Goal: Information Seeking & Learning: Compare options

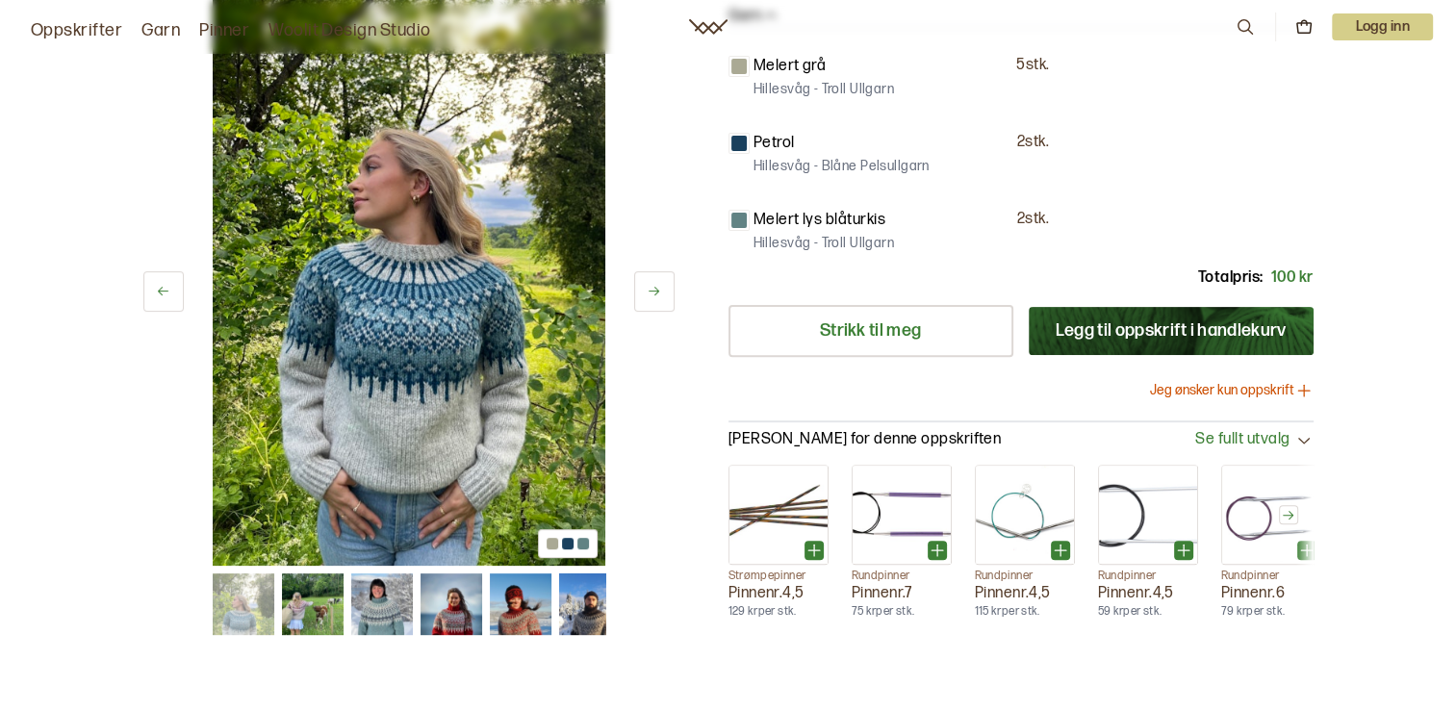
scroll to position [674, 0]
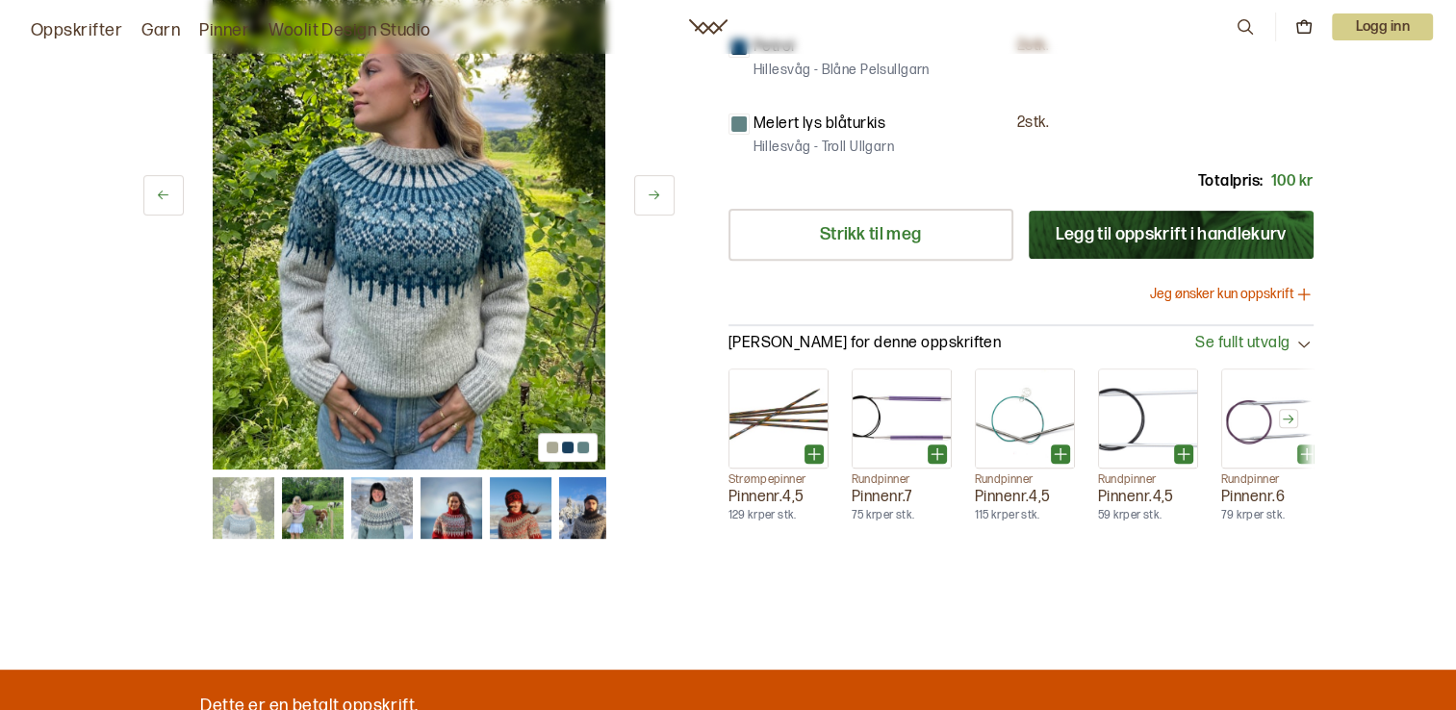
click at [594, 503] on img at bounding box center [590, 508] width 62 height 62
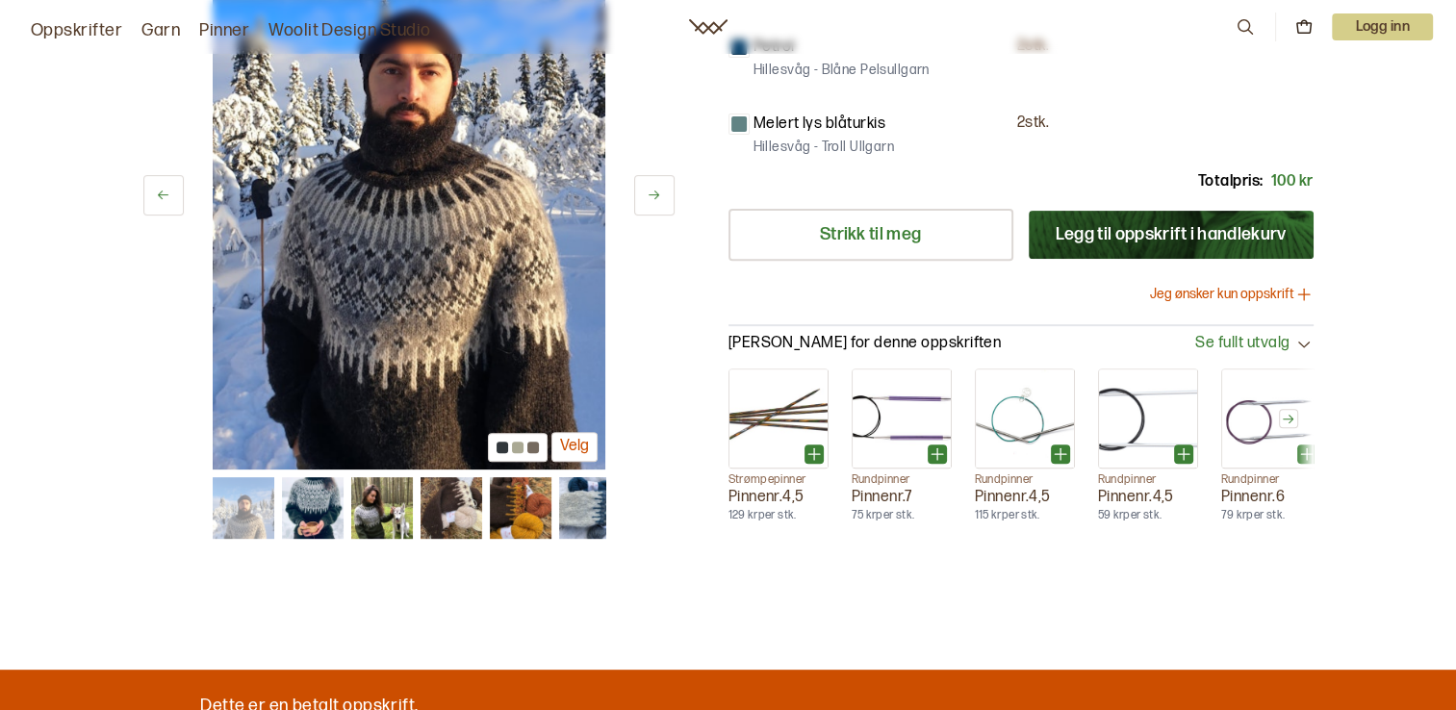
click at [594, 503] on img at bounding box center [589, 508] width 62 height 62
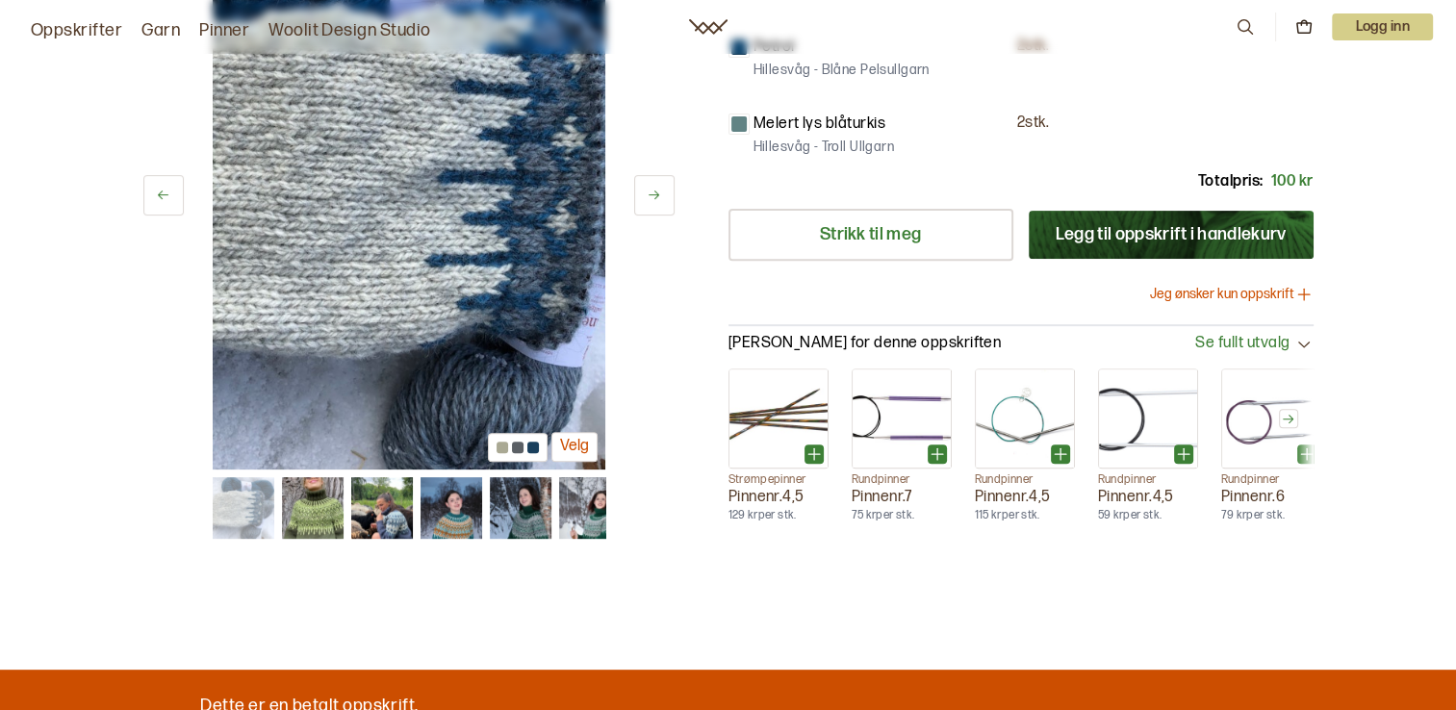
click at [651, 189] on icon at bounding box center [654, 196] width 14 height 14
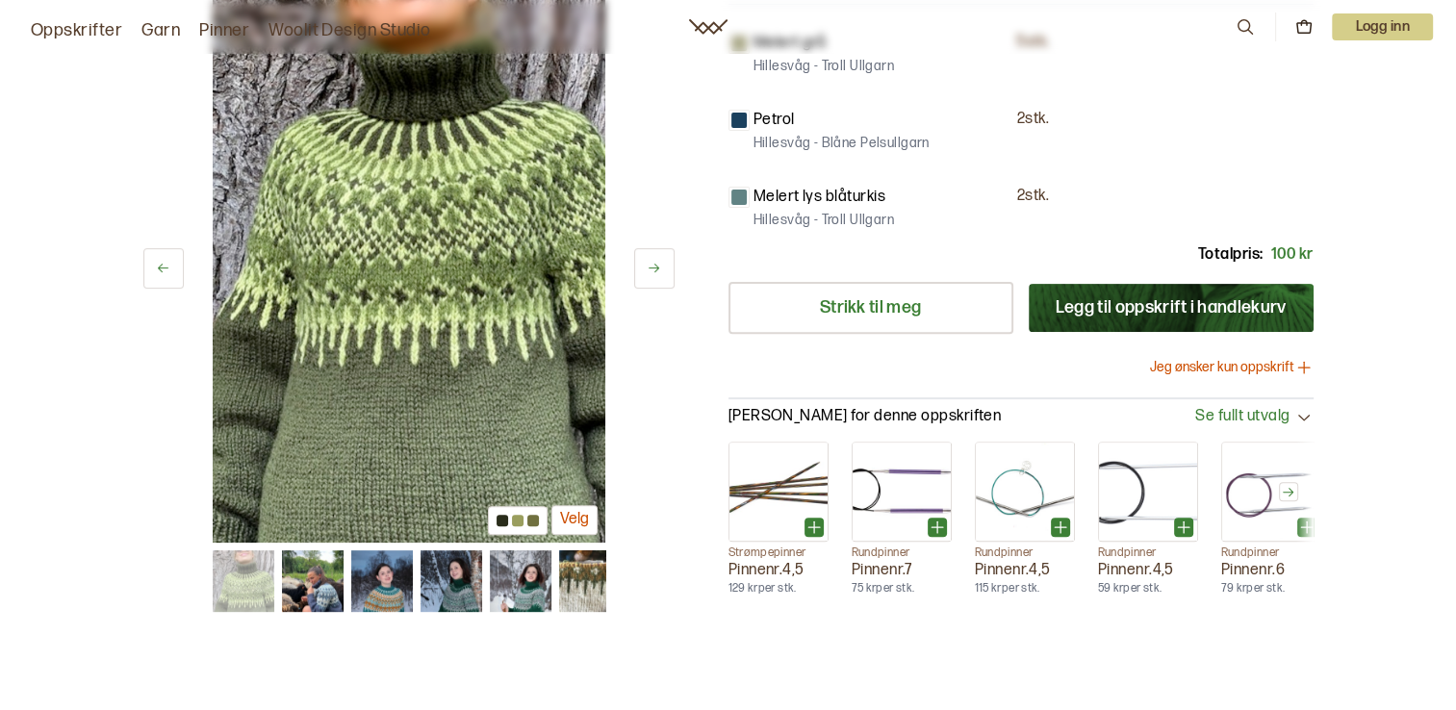
scroll to position [481, 0]
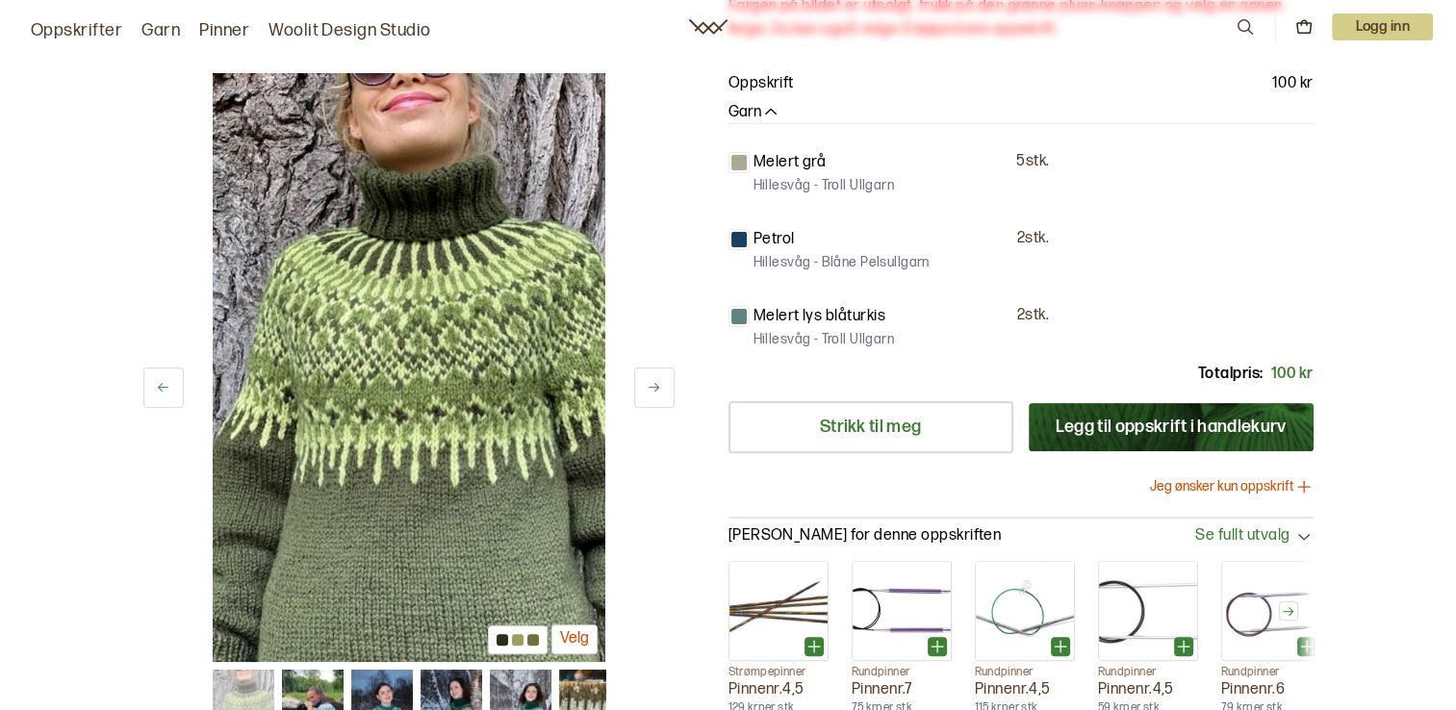
click at [653, 381] on icon at bounding box center [654, 388] width 14 height 14
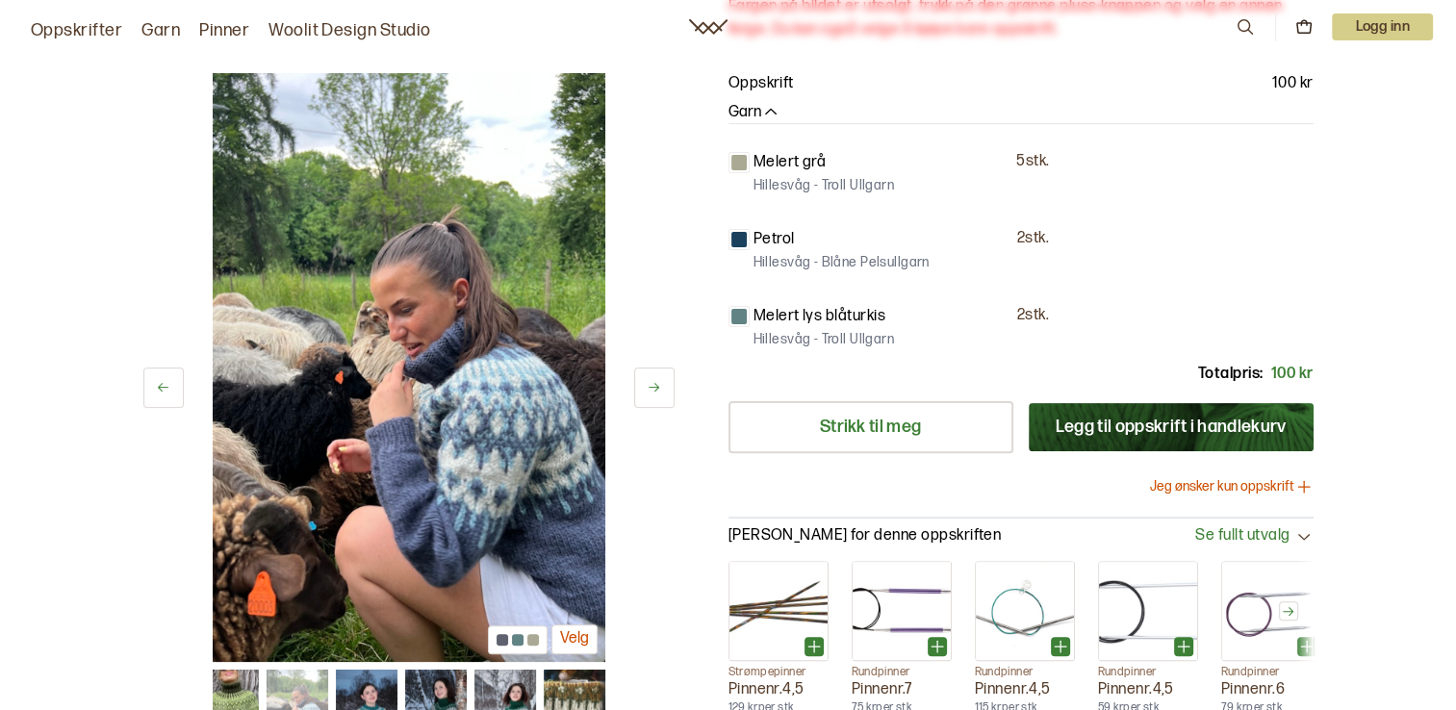
click at [653, 385] on icon at bounding box center [654, 388] width 14 height 14
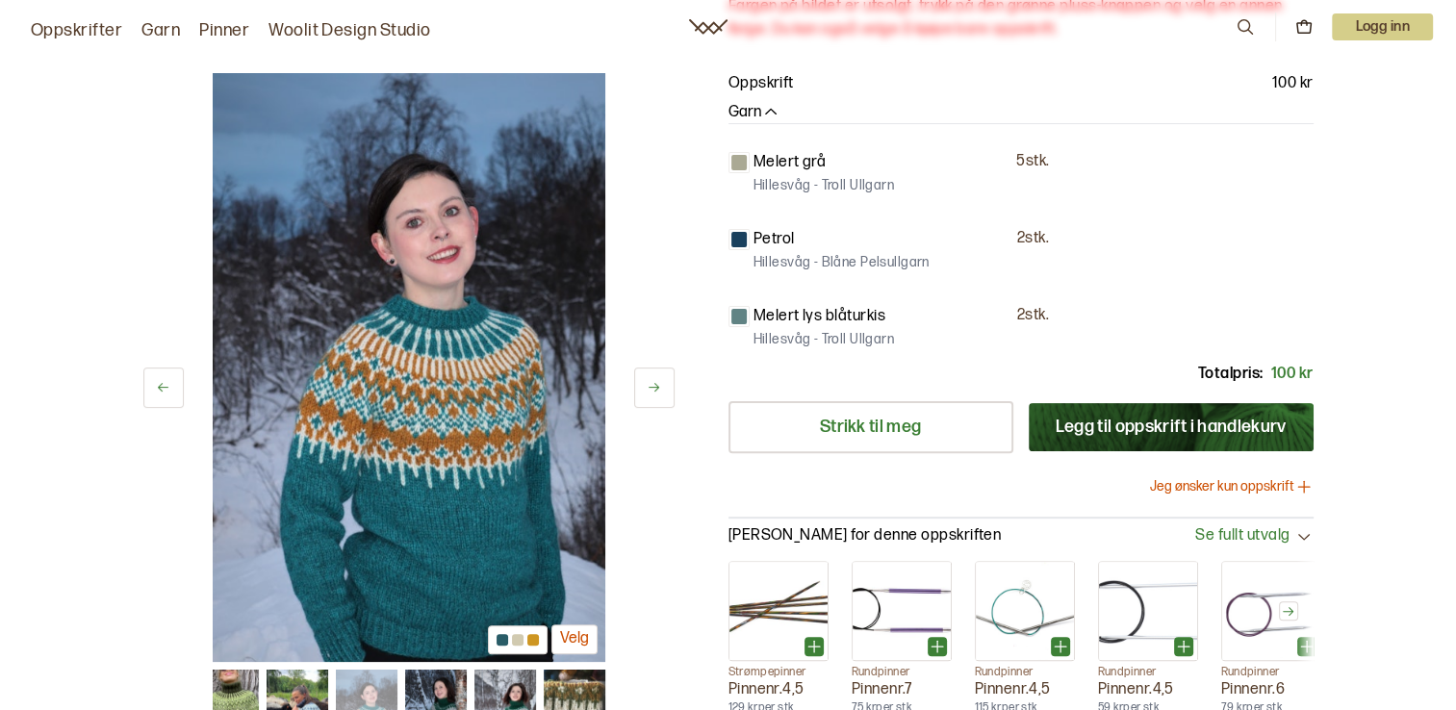
click at [653, 385] on icon at bounding box center [654, 388] width 14 height 14
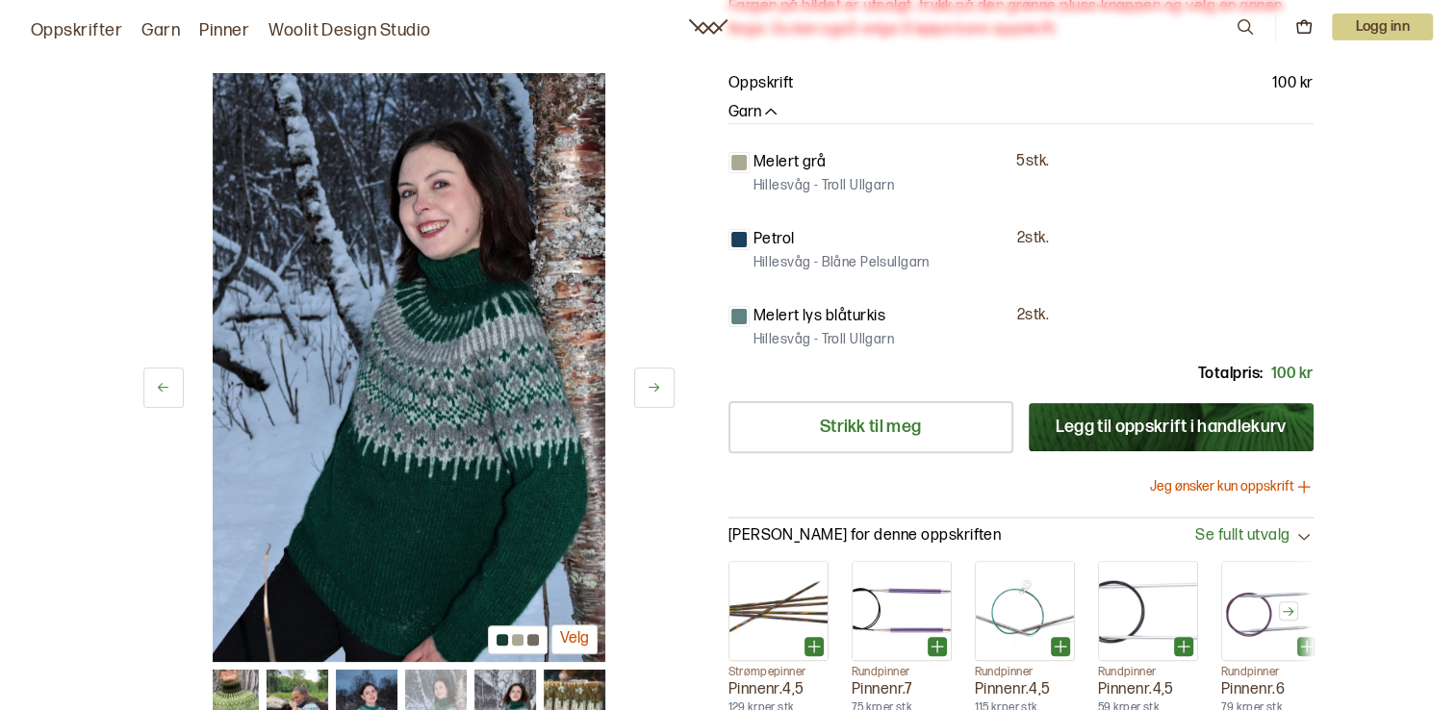
click at [653, 385] on icon at bounding box center [654, 388] width 14 height 14
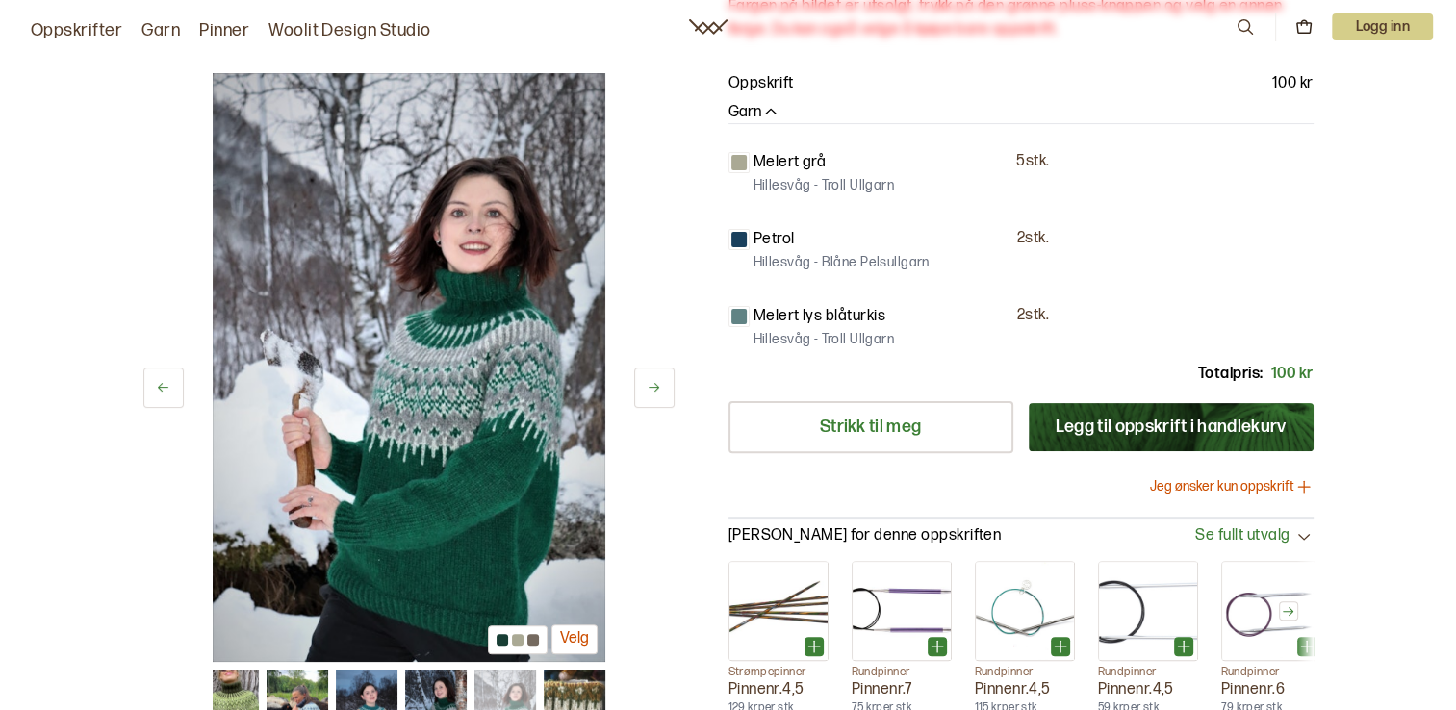
click at [653, 385] on icon at bounding box center [654, 388] width 14 height 14
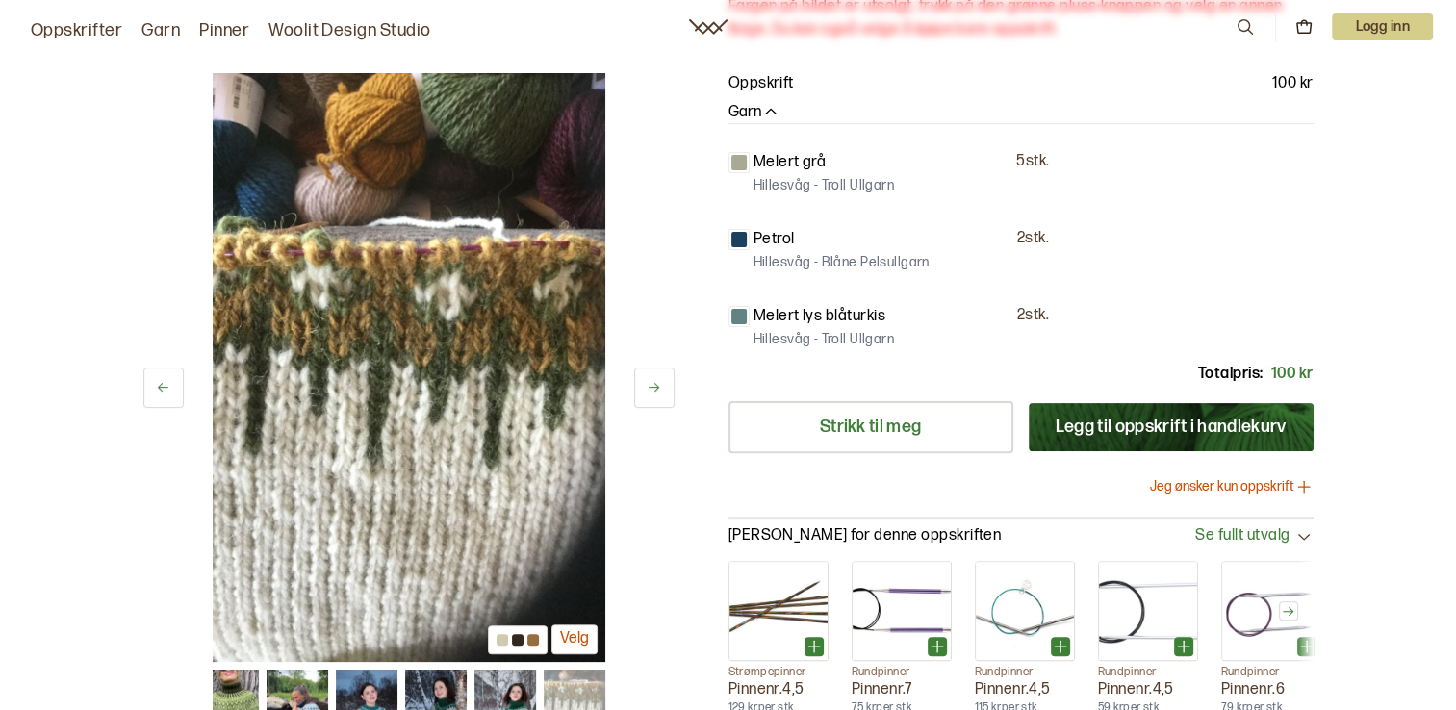
click at [162, 388] on icon at bounding box center [163, 388] width 11 height 9
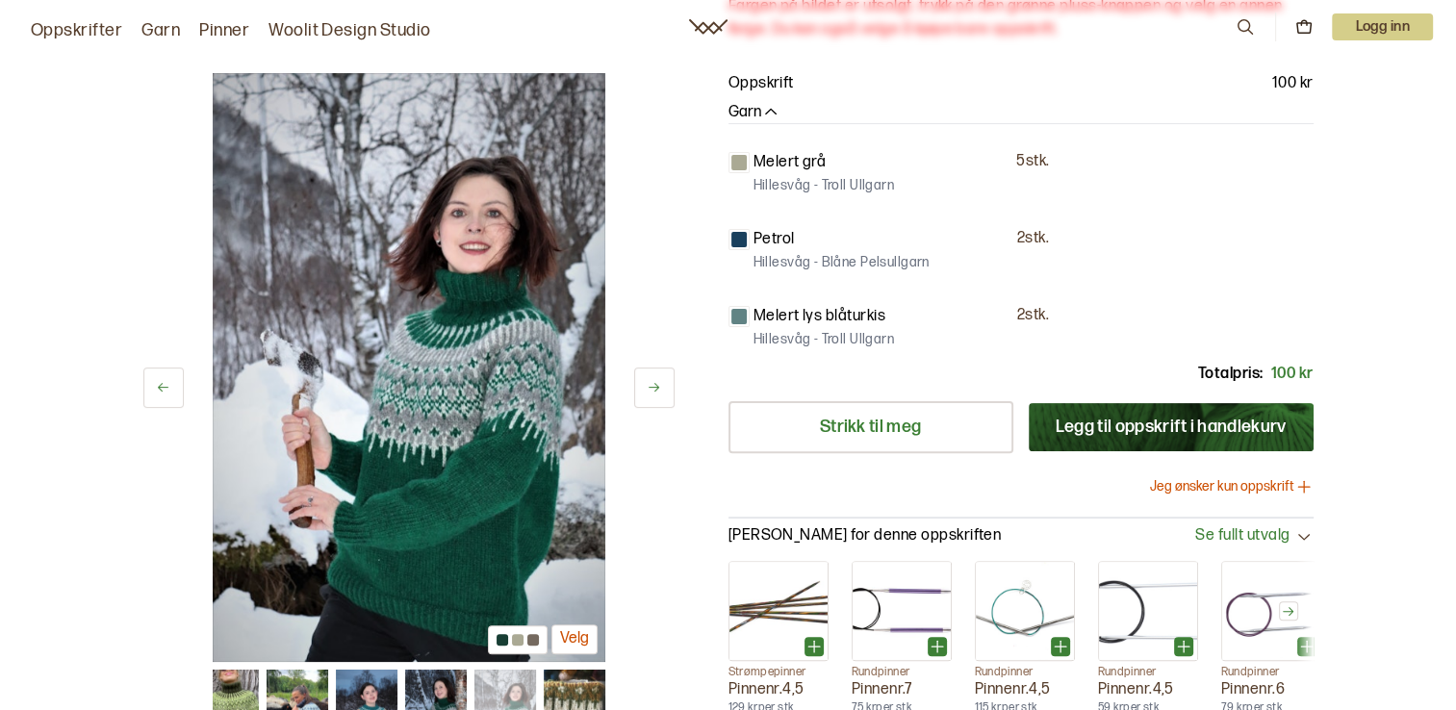
click at [651, 387] on icon at bounding box center [654, 388] width 14 height 14
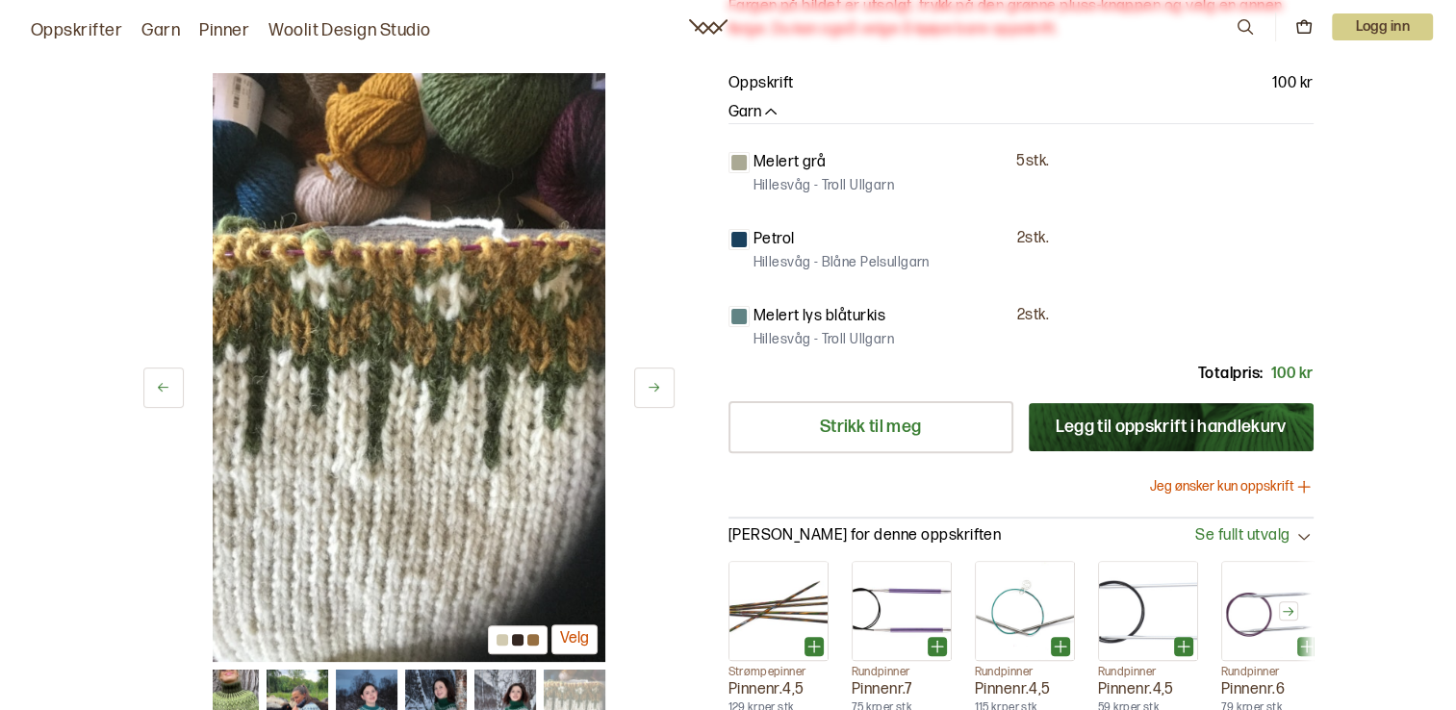
click at [650, 387] on icon at bounding box center [654, 388] width 14 height 14
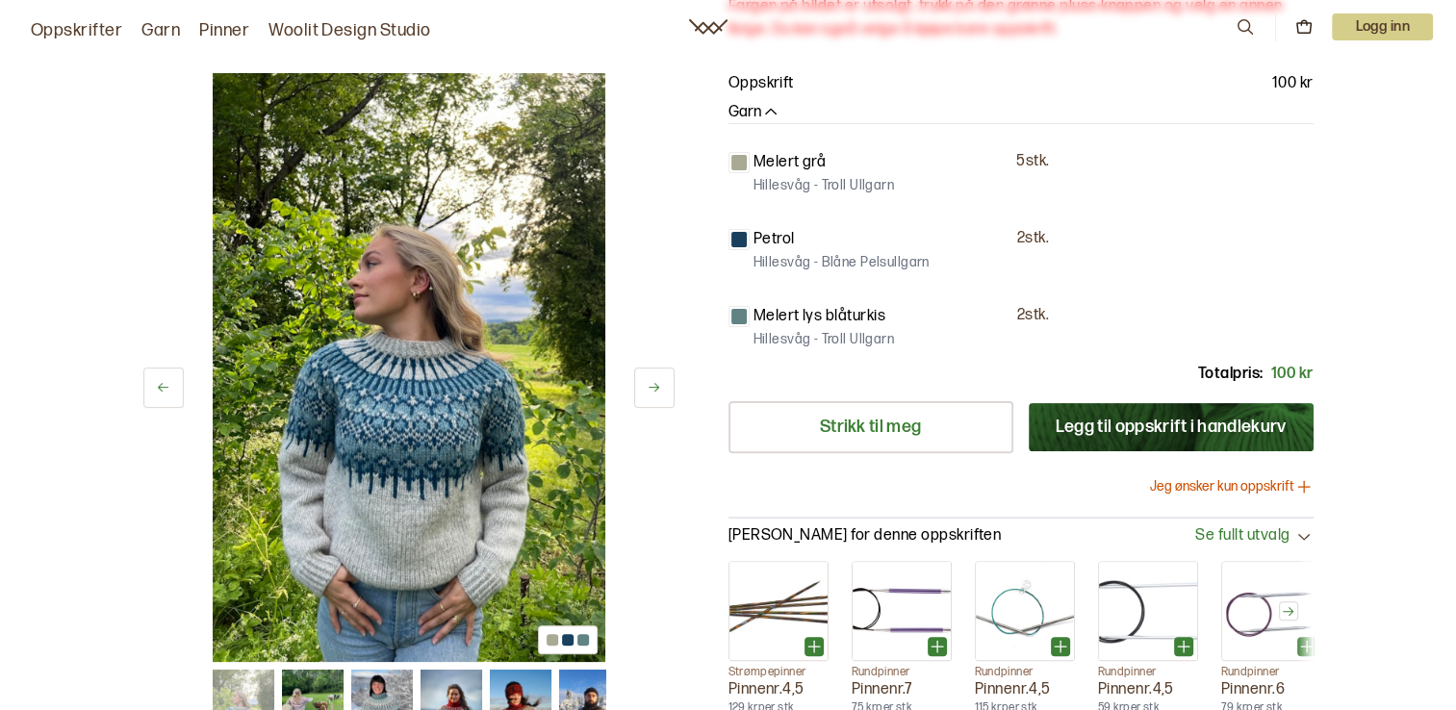
click at [650, 387] on icon at bounding box center [654, 388] width 14 height 14
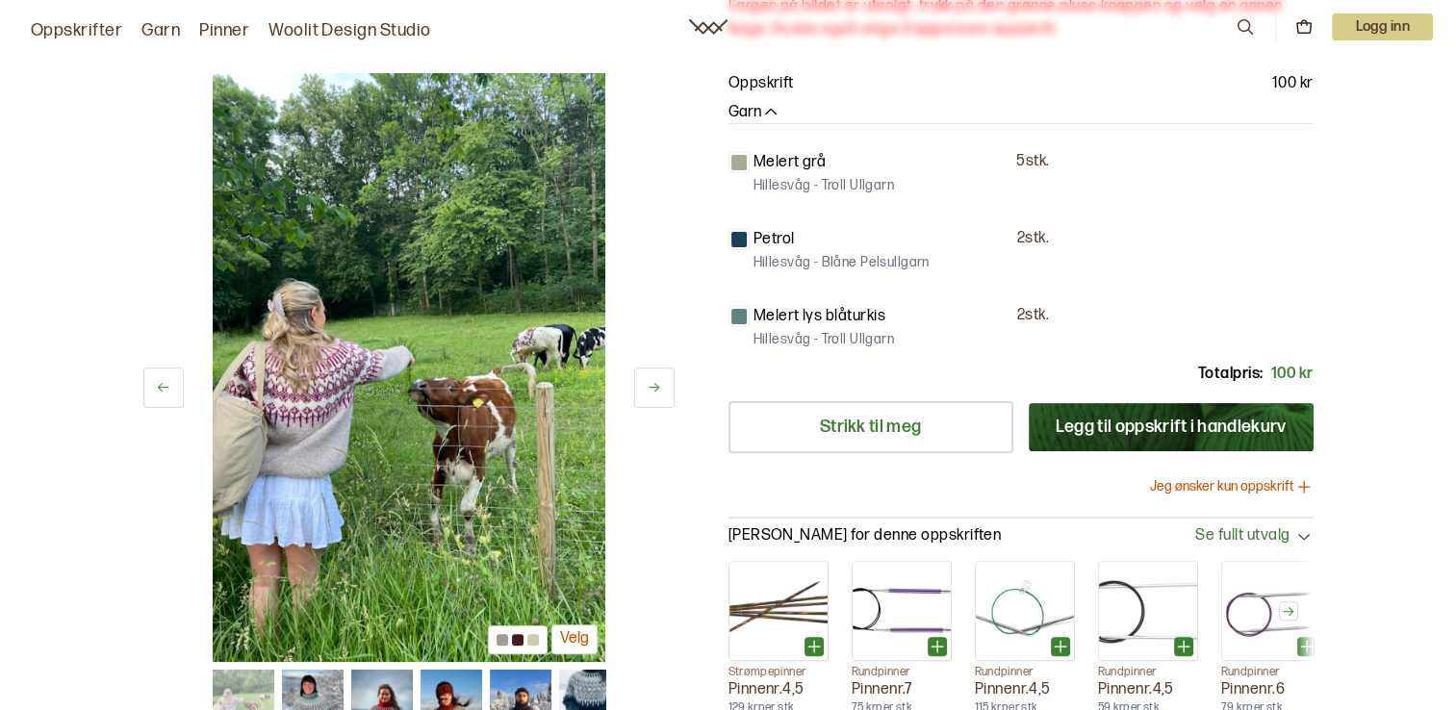
click at [650, 387] on icon at bounding box center [654, 388] width 14 height 14
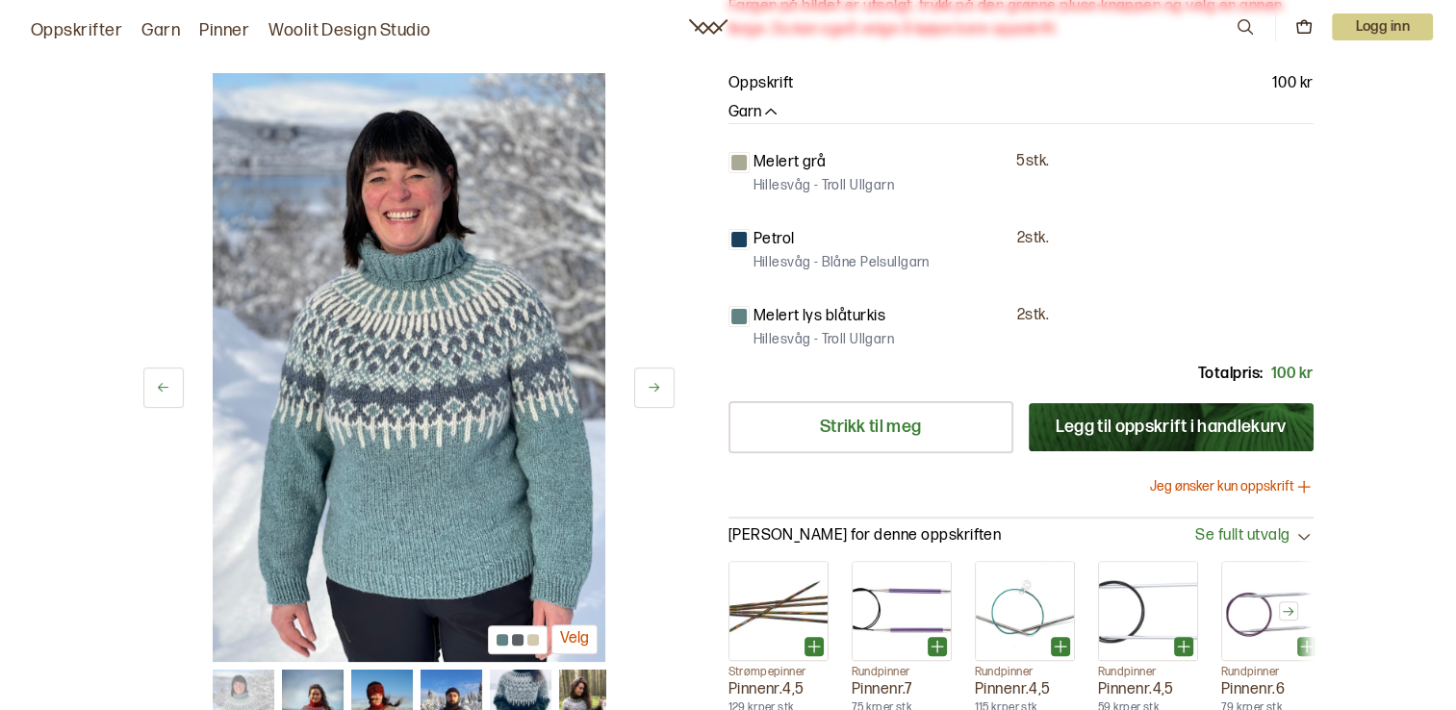
click at [650, 387] on icon at bounding box center [654, 388] width 14 height 14
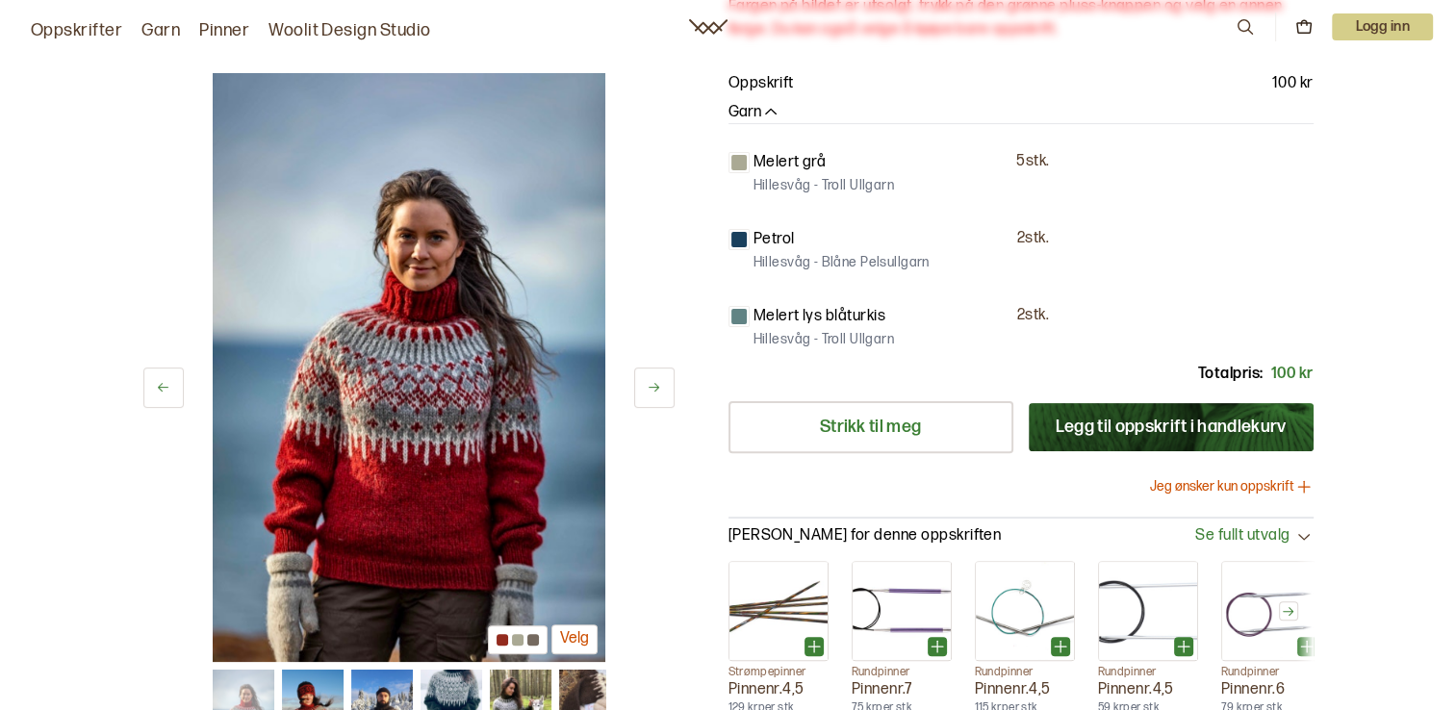
click at [650, 387] on icon at bounding box center [654, 388] width 14 height 14
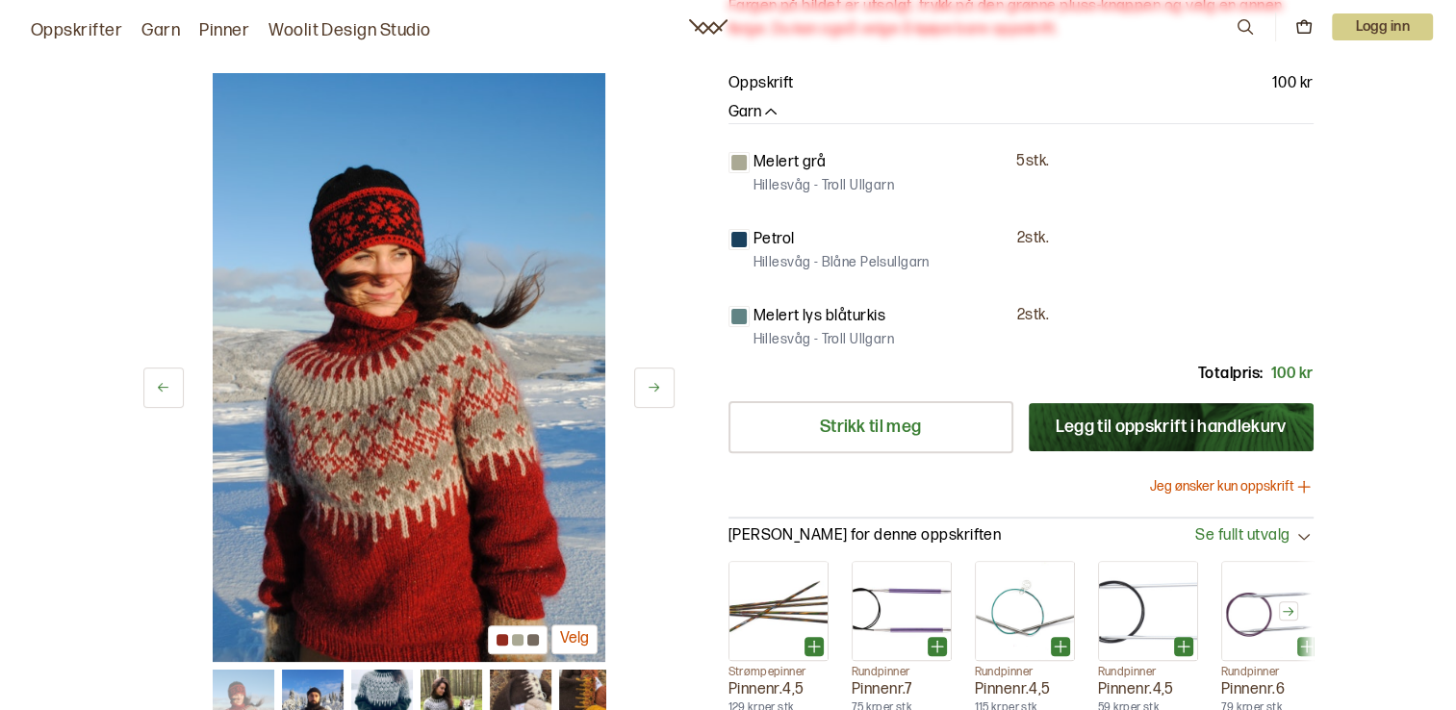
click at [650, 387] on icon at bounding box center [654, 388] width 14 height 14
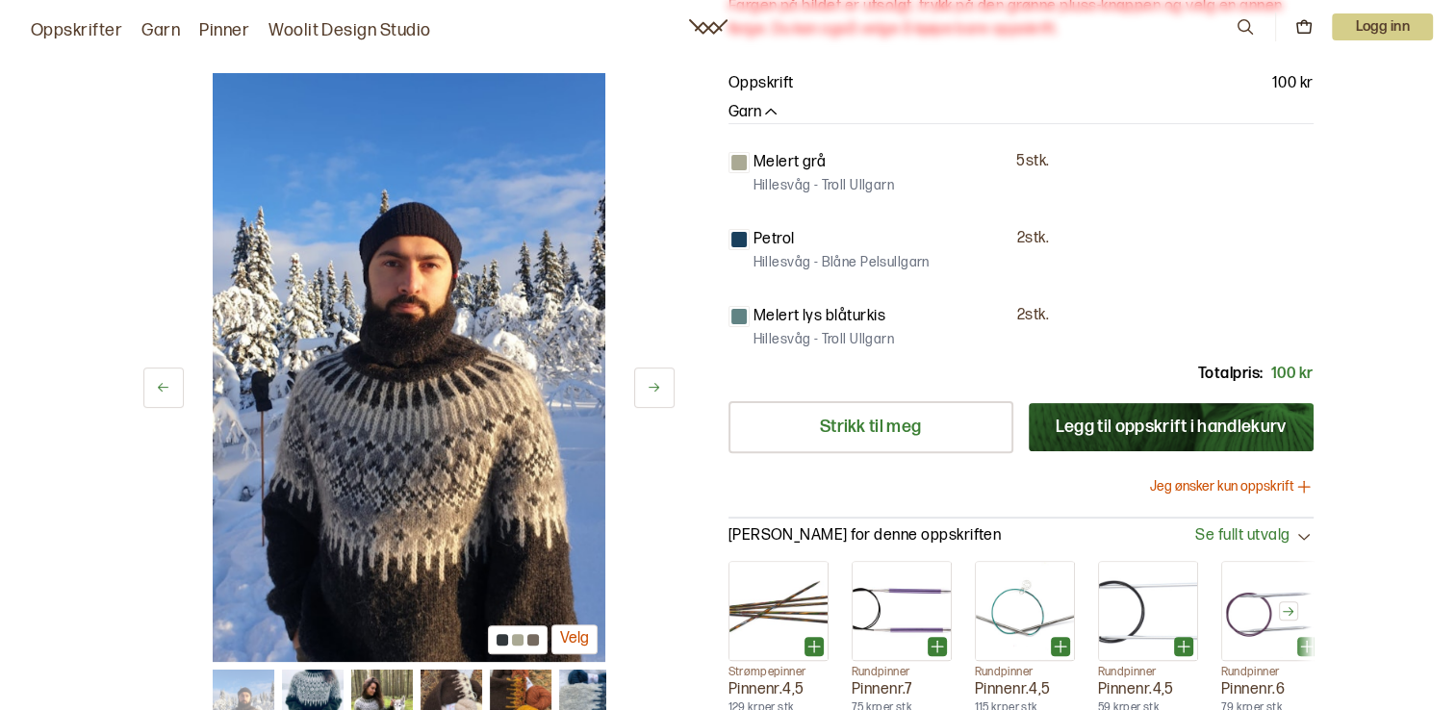
click at [650, 387] on icon at bounding box center [654, 388] width 14 height 14
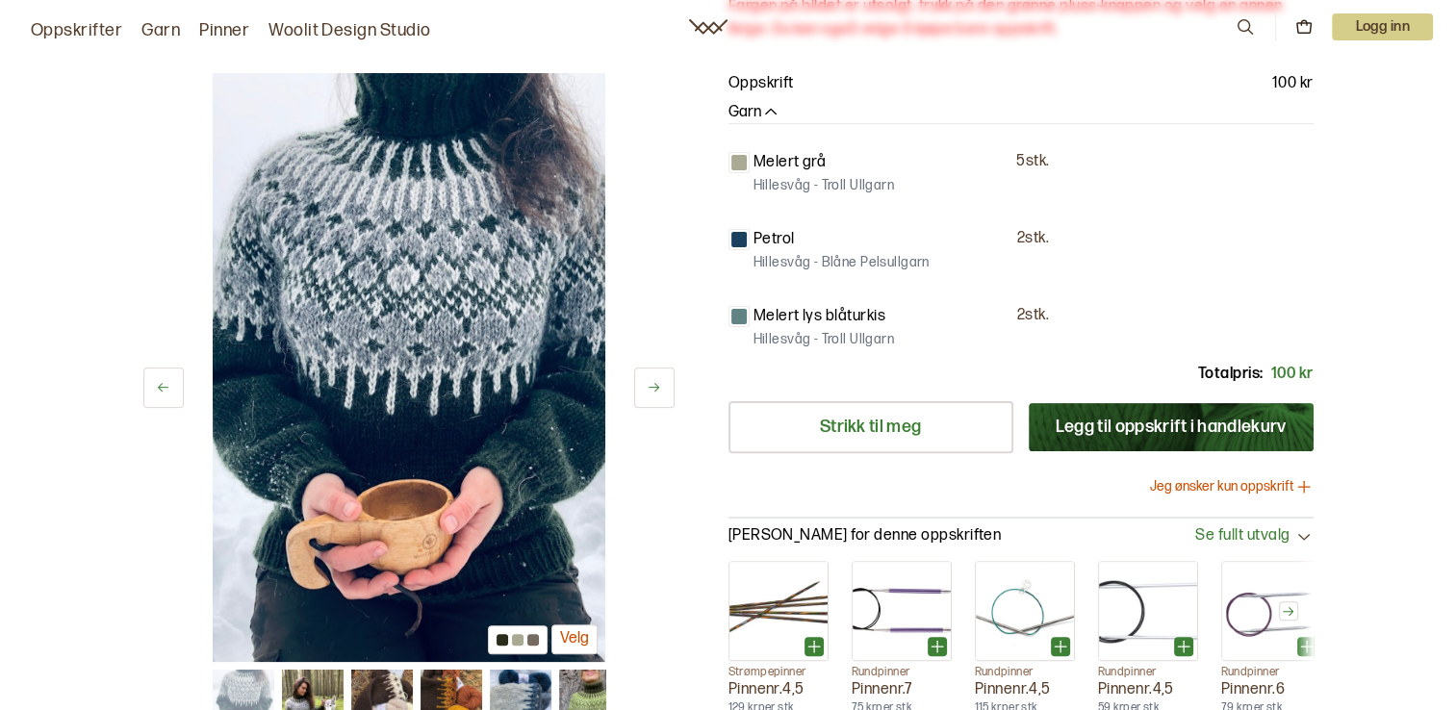
click at [650, 387] on icon at bounding box center [654, 388] width 14 height 14
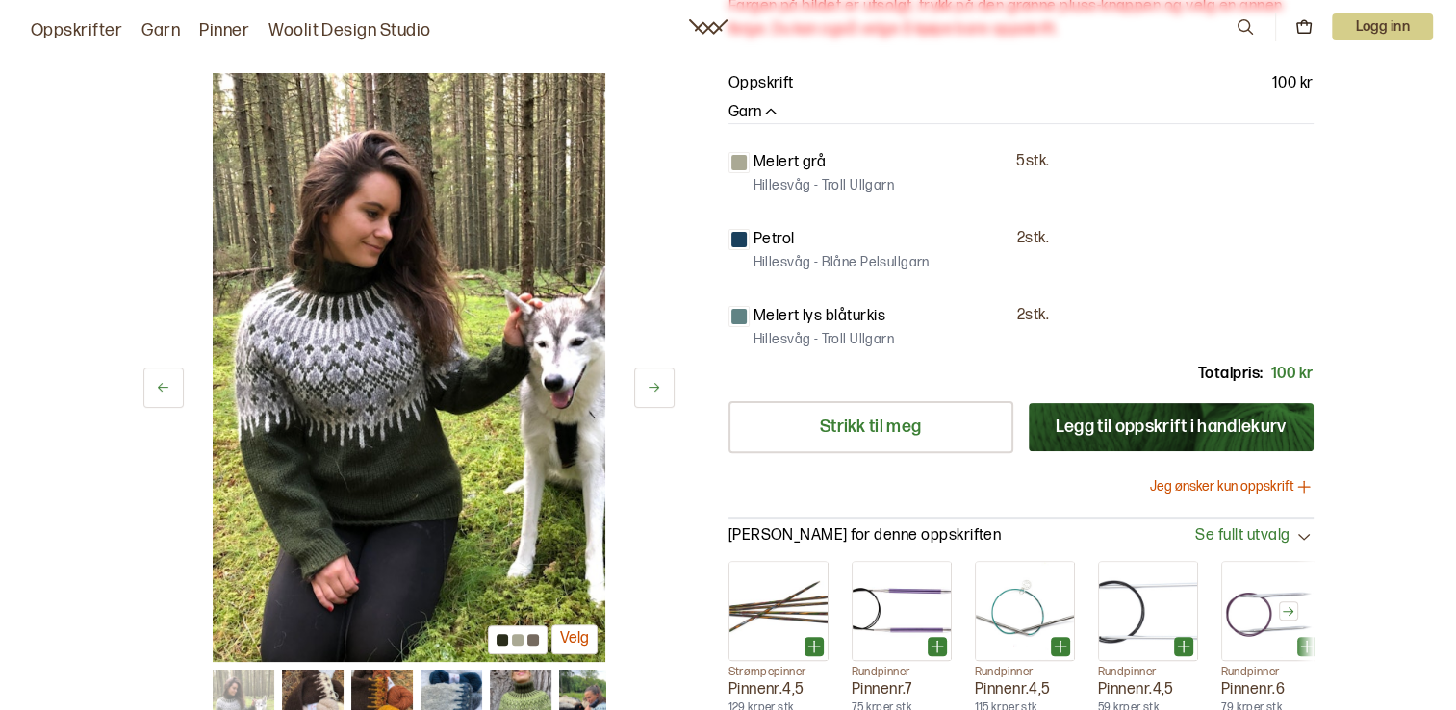
click at [650, 387] on icon at bounding box center [654, 388] width 14 height 14
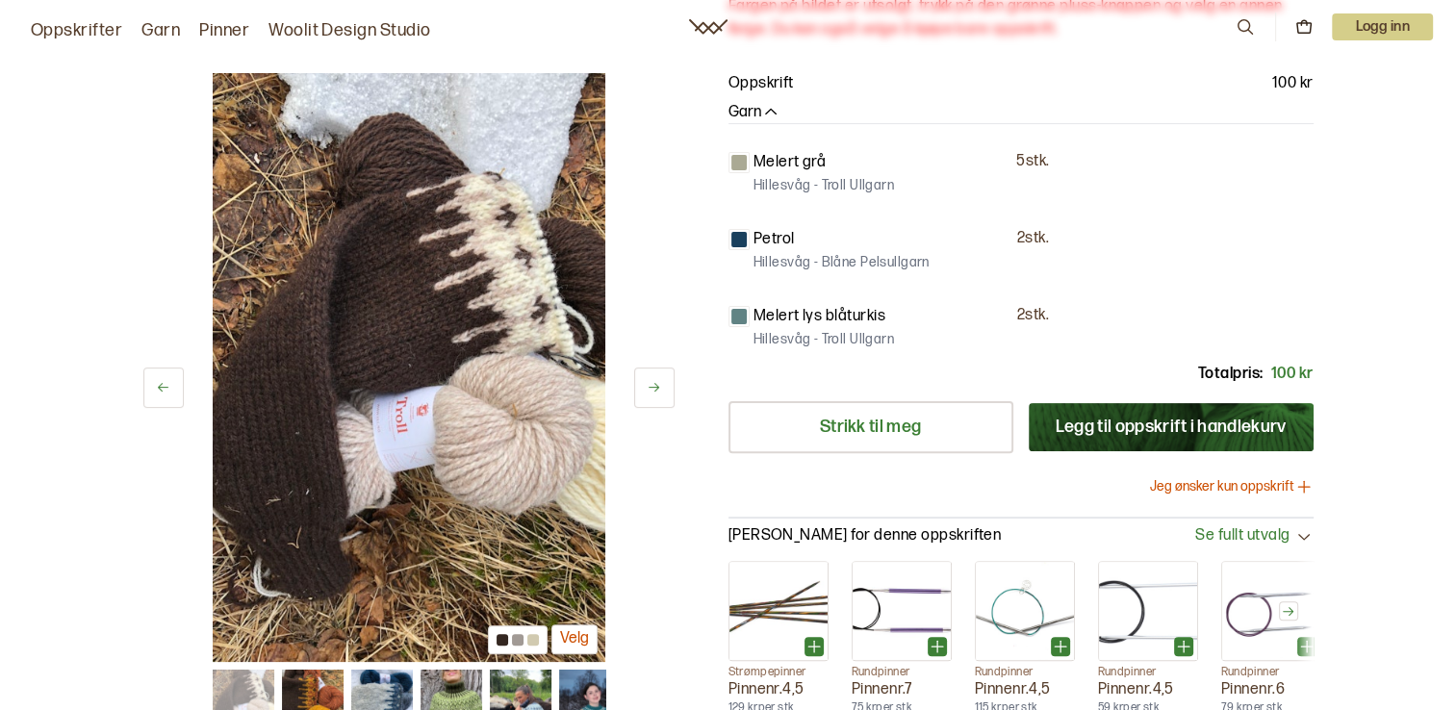
click at [650, 387] on icon at bounding box center [654, 388] width 14 height 14
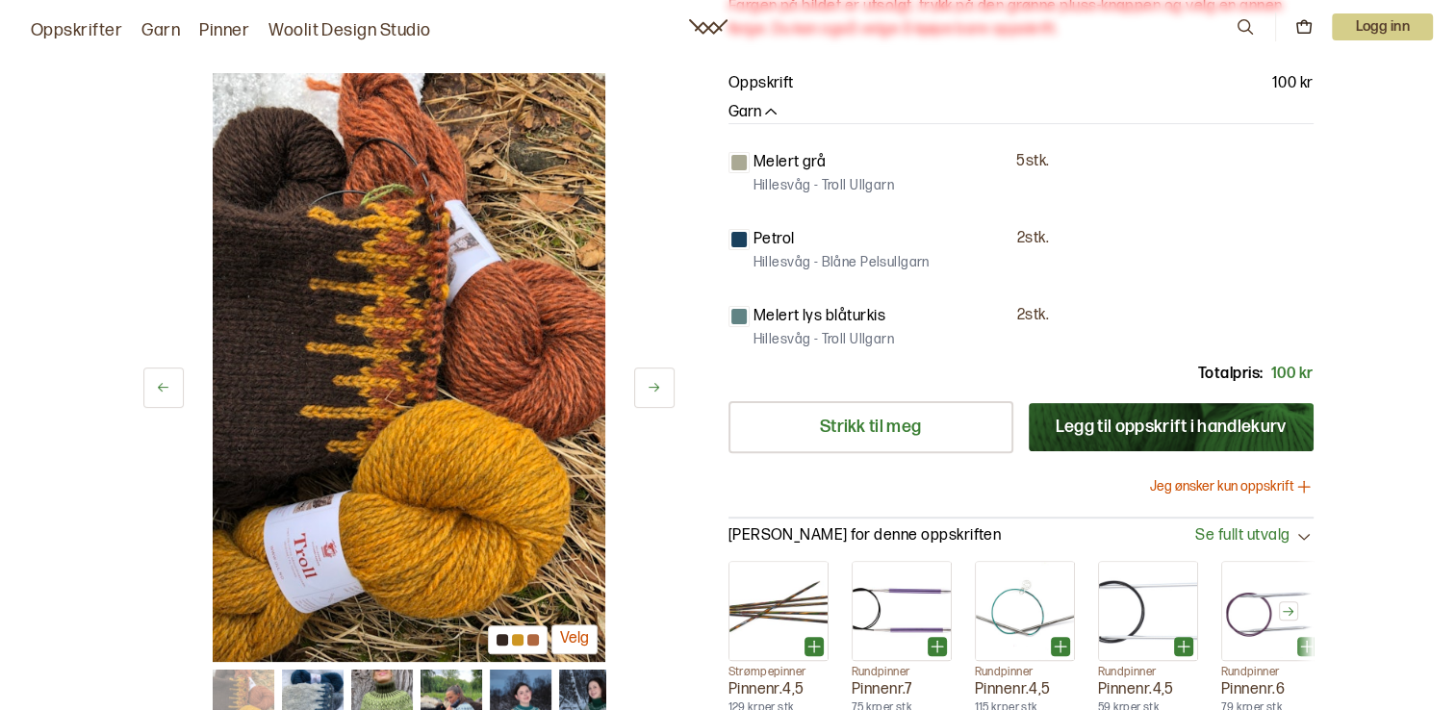
click at [650, 387] on icon at bounding box center [654, 388] width 14 height 14
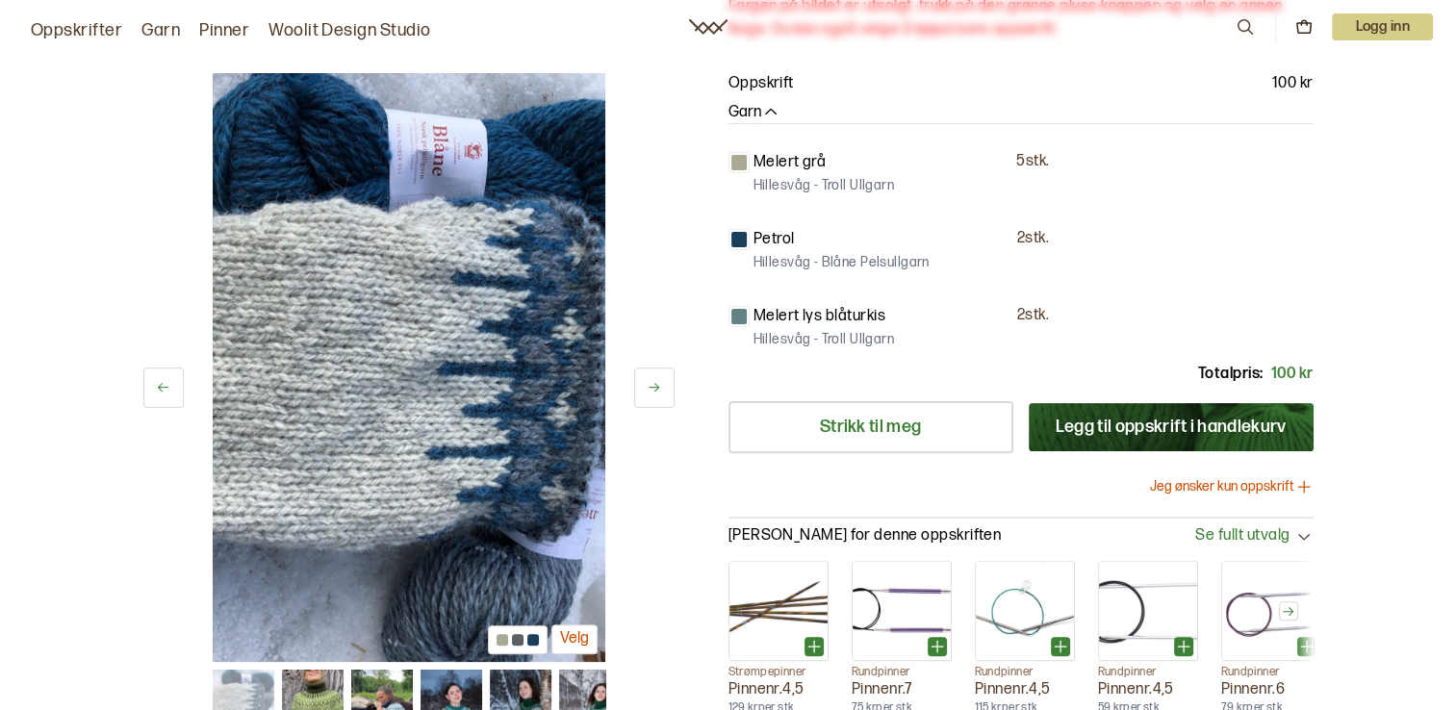
click at [650, 387] on icon at bounding box center [654, 388] width 14 height 14
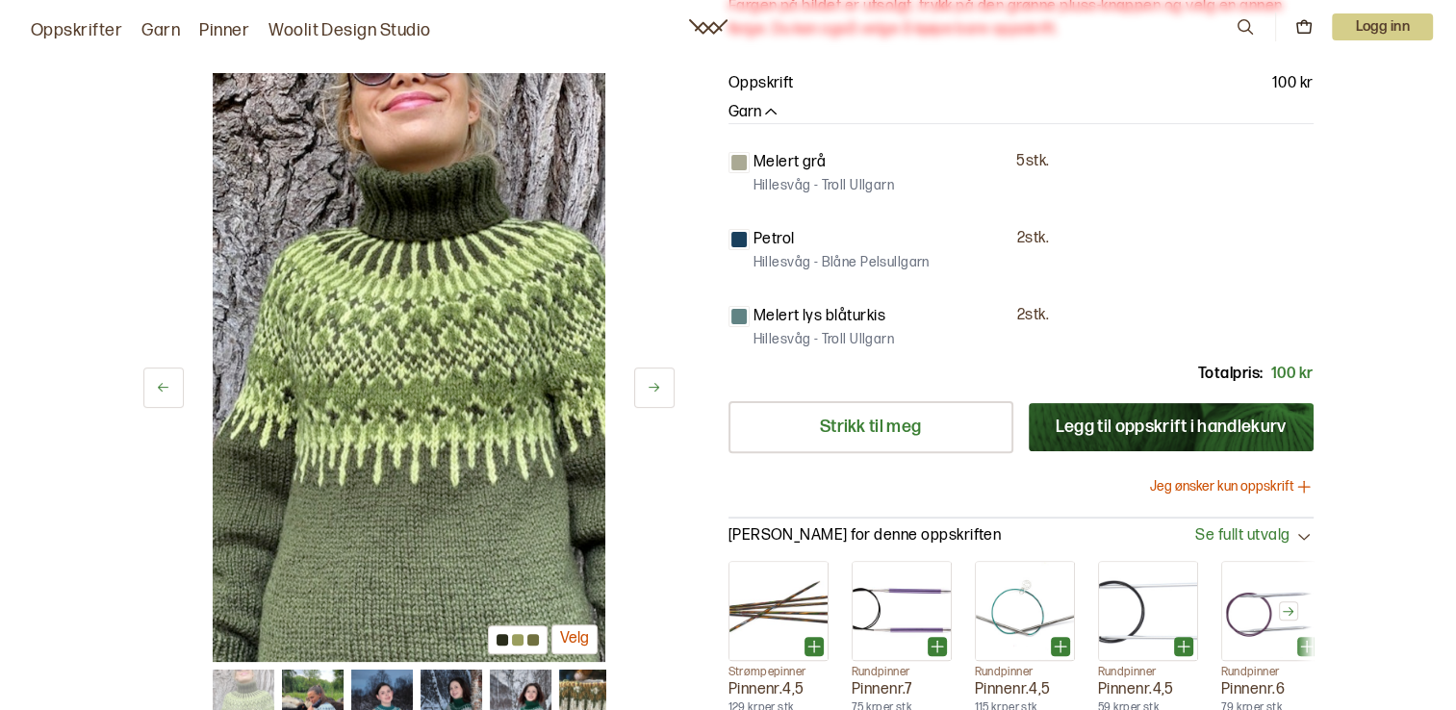
click at [650, 387] on icon at bounding box center [654, 388] width 14 height 14
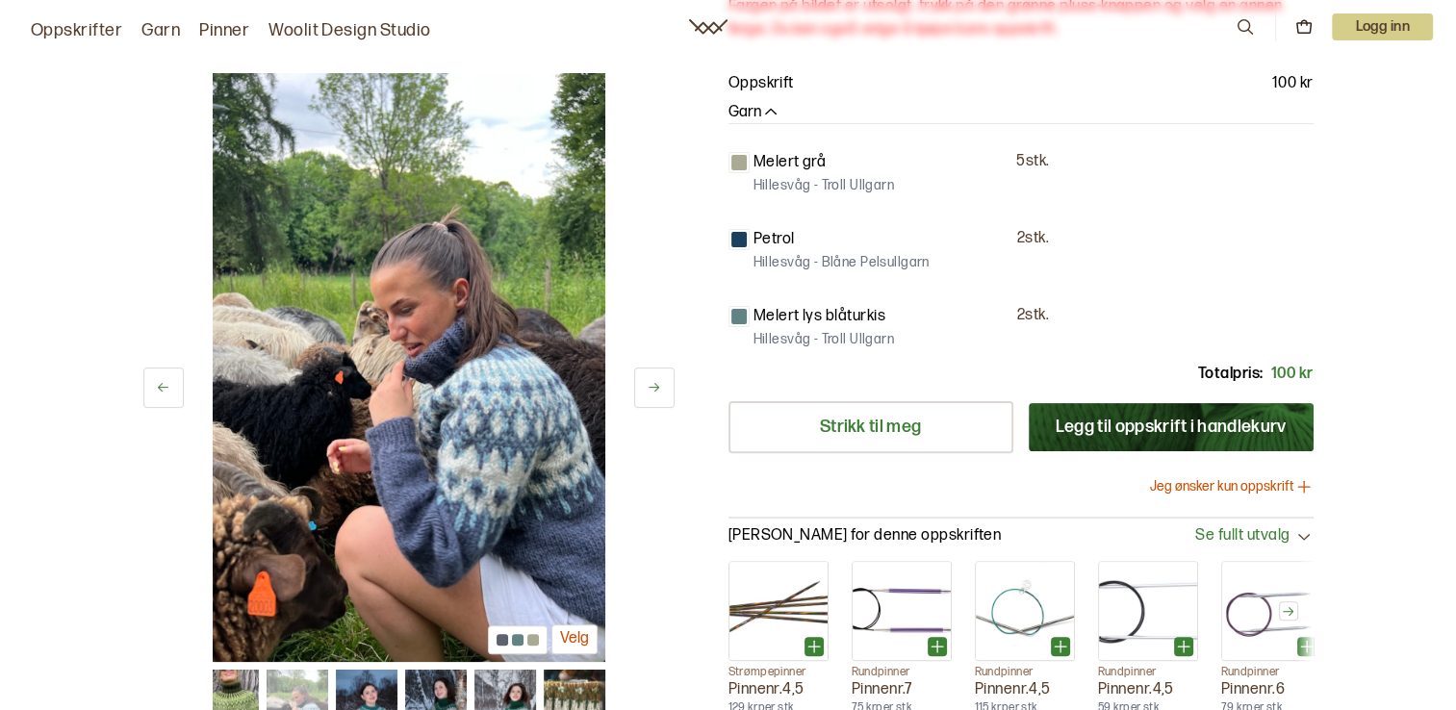
click at [562, 626] on button "Velg" at bounding box center [575, 640] width 46 height 30
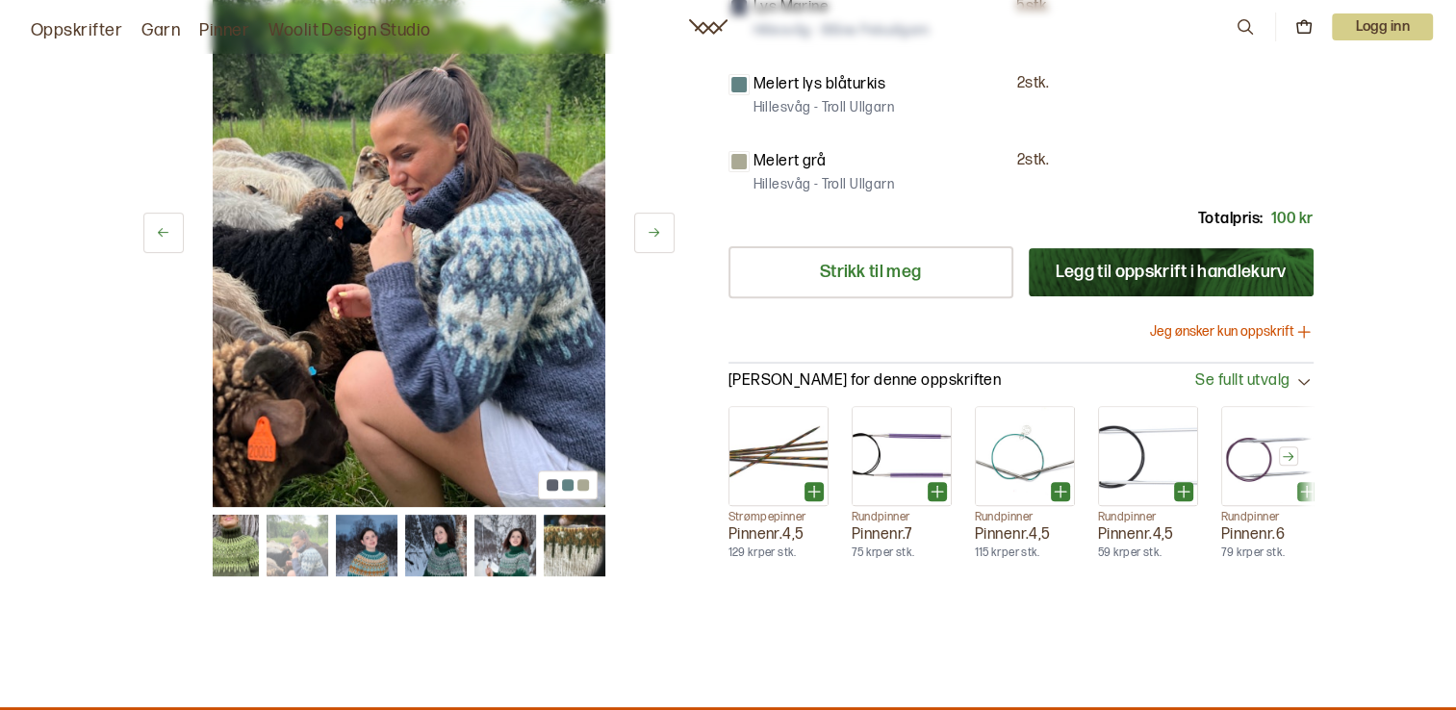
scroll to position [481, 0]
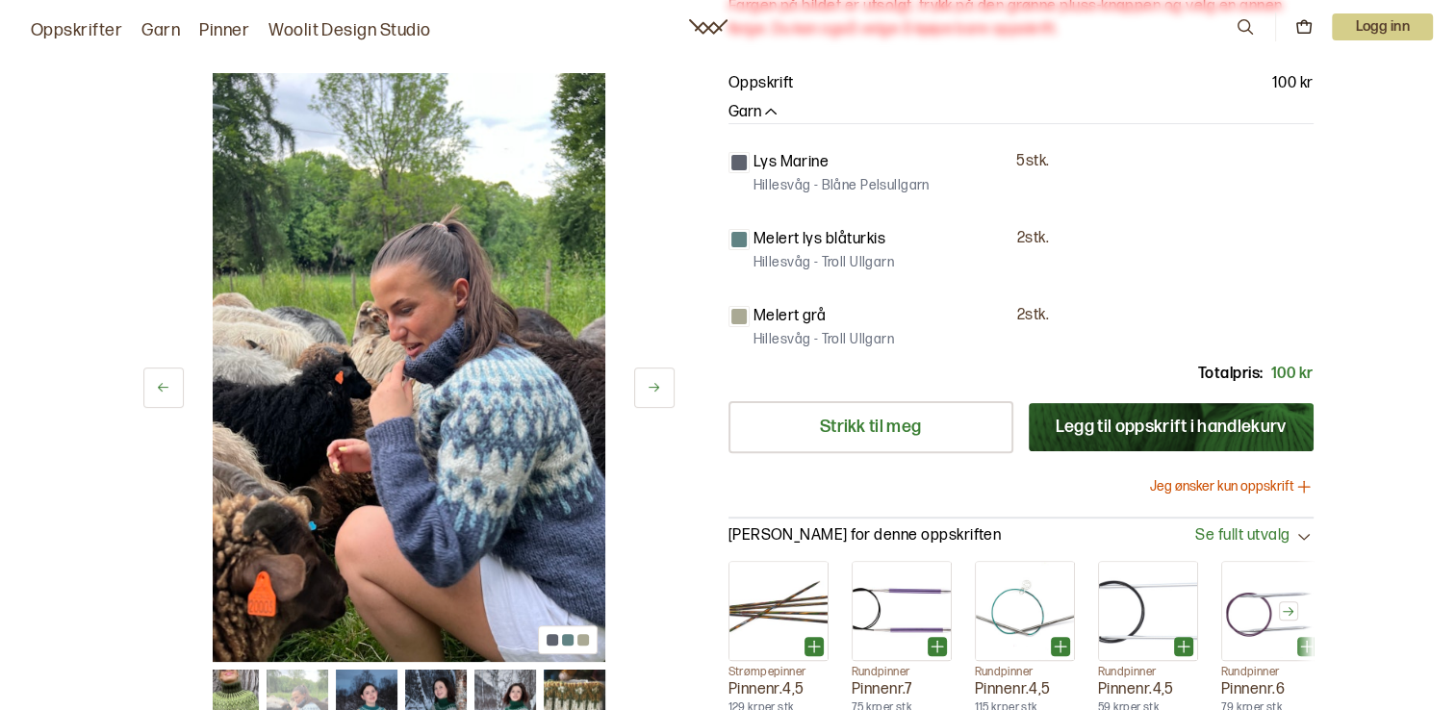
click at [656, 373] on button at bounding box center [654, 388] width 40 height 40
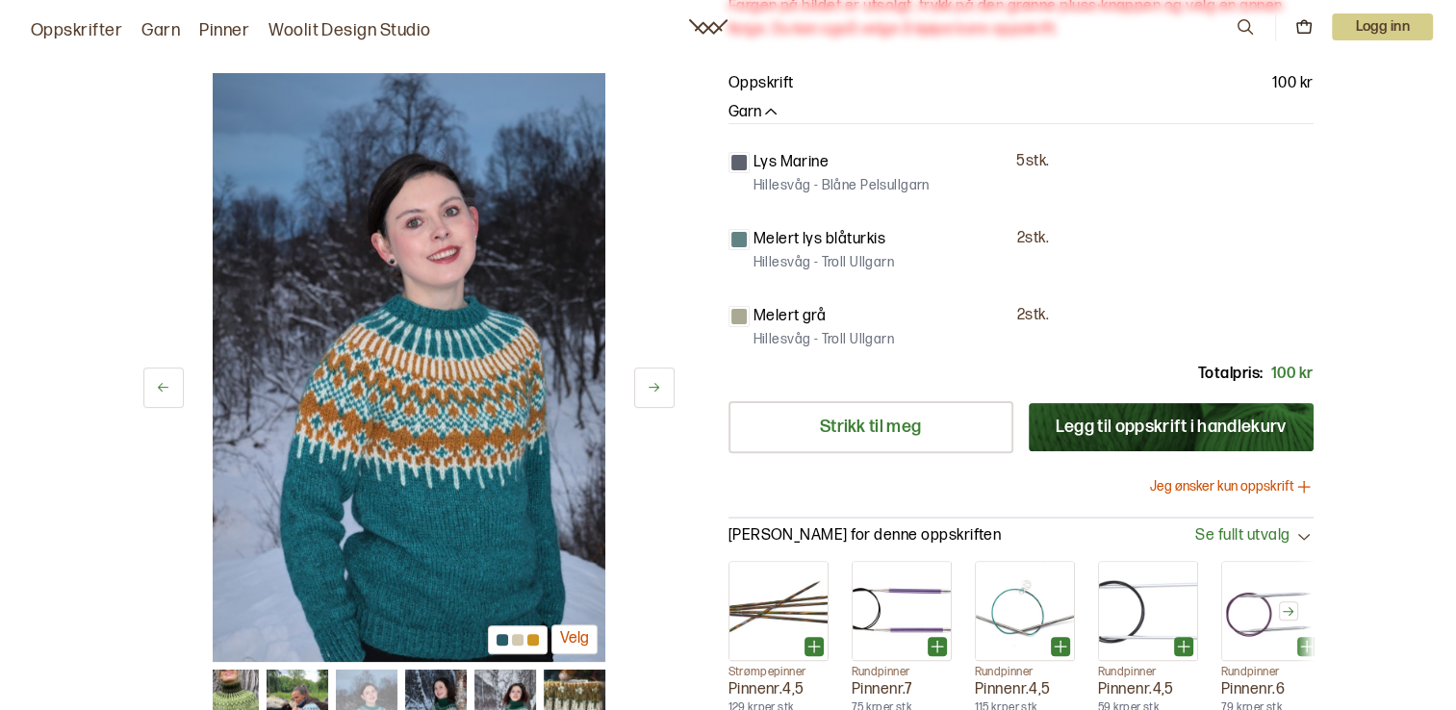
click at [655, 373] on button at bounding box center [654, 388] width 40 height 40
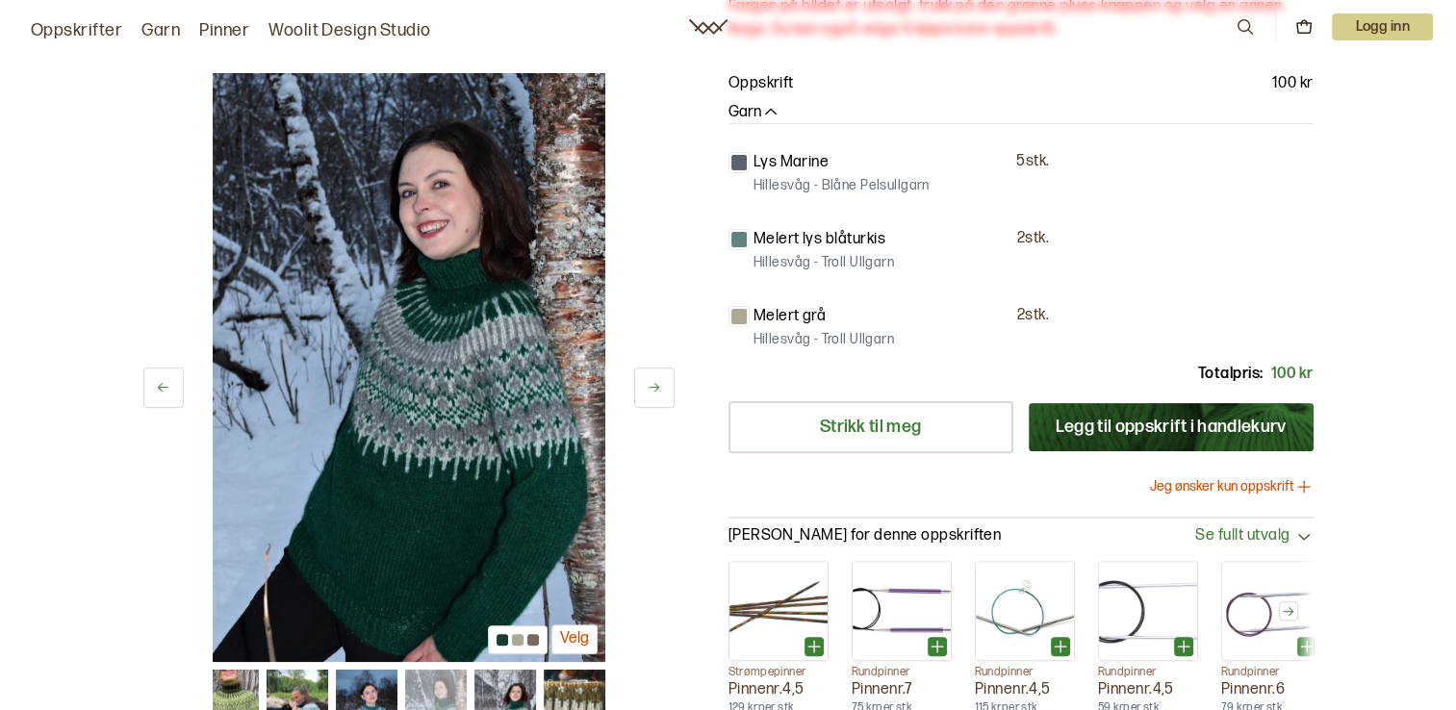
click at [529, 641] on div at bounding box center [533, 640] width 12 height 12
click at [586, 638] on button "Velg" at bounding box center [575, 640] width 46 height 30
click at [656, 389] on icon at bounding box center [654, 388] width 14 height 14
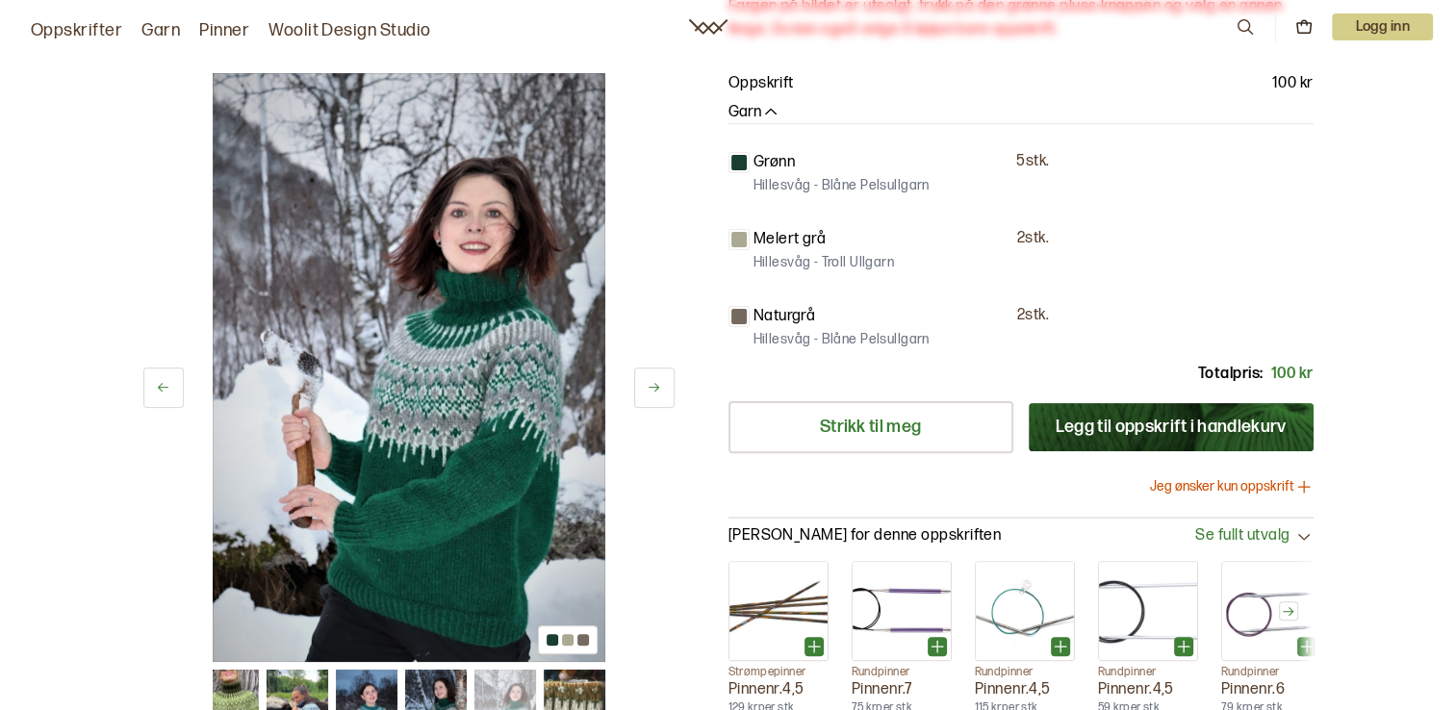
click at [656, 389] on icon at bounding box center [654, 388] width 14 height 14
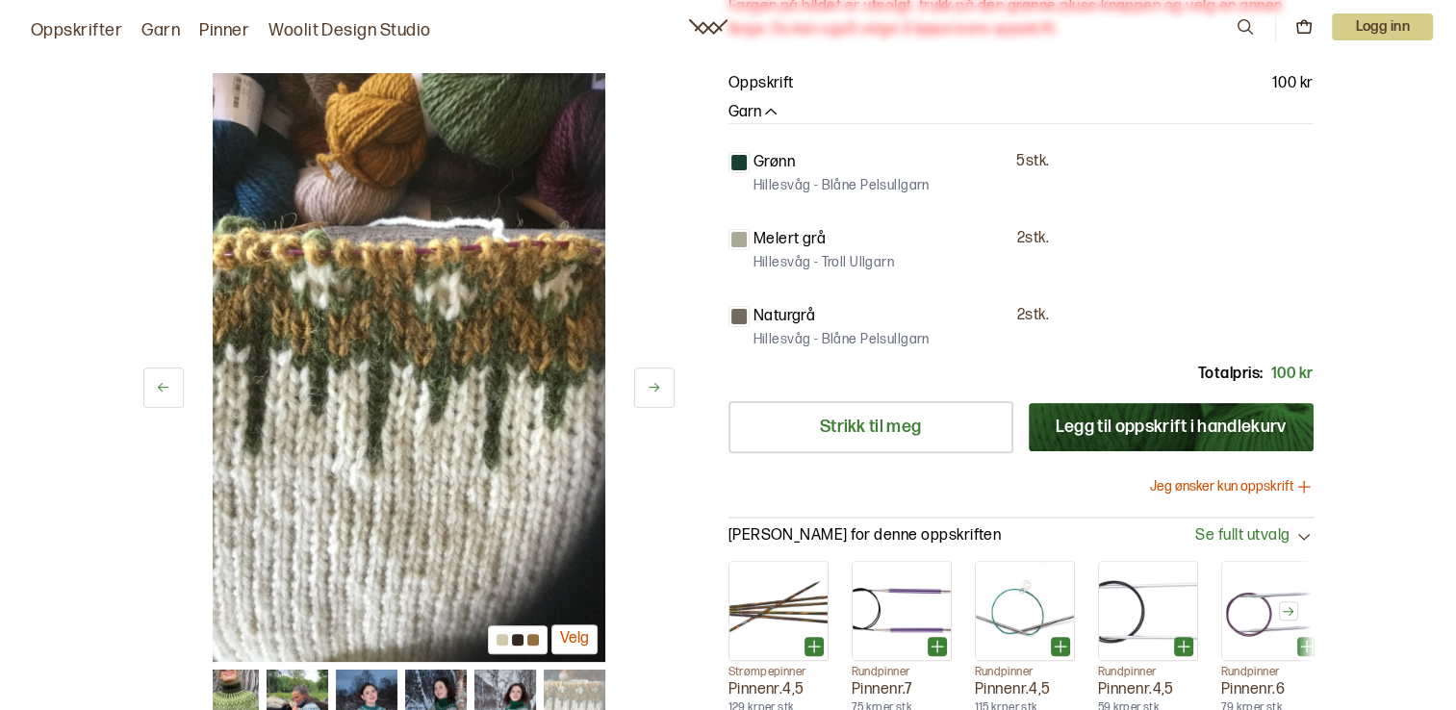
click at [656, 389] on icon at bounding box center [654, 388] width 14 height 14
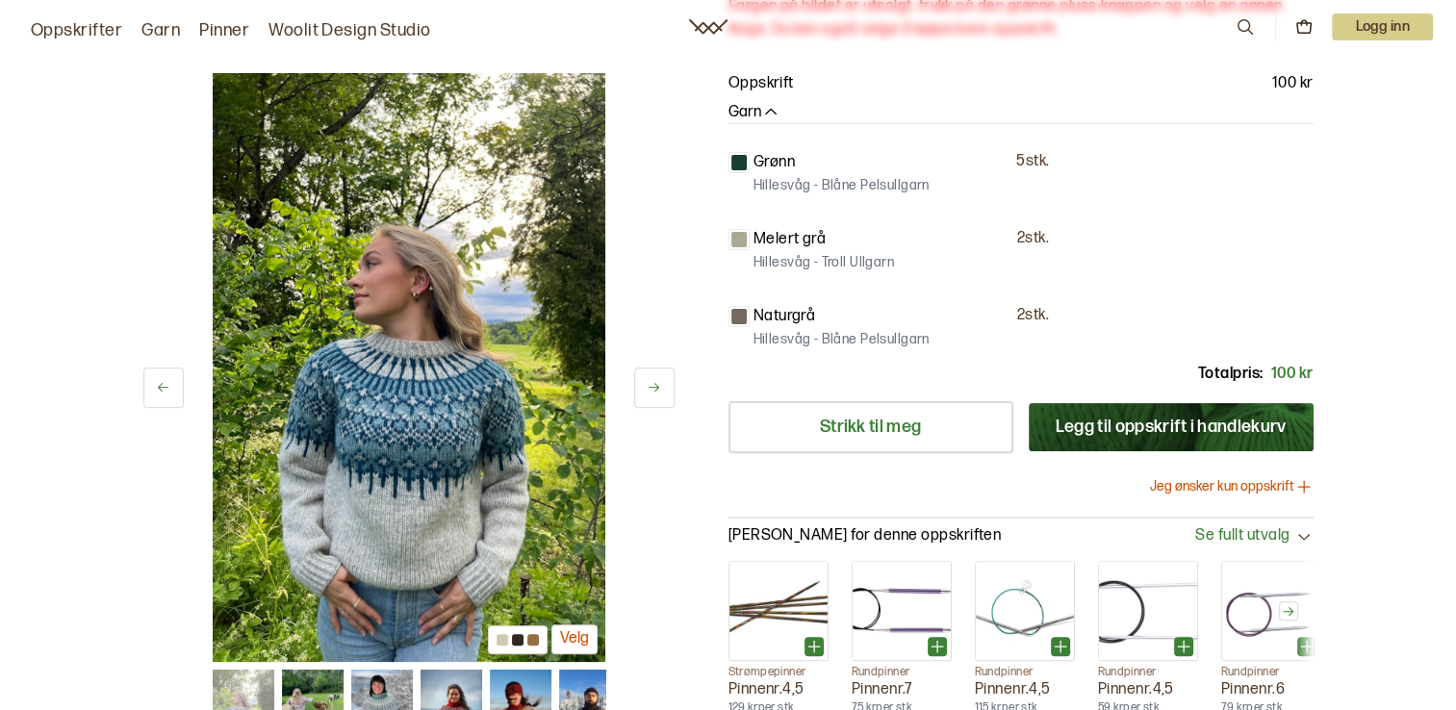
click at [656, 389] on icon at bounding box center [654, 388] width 14 height 14
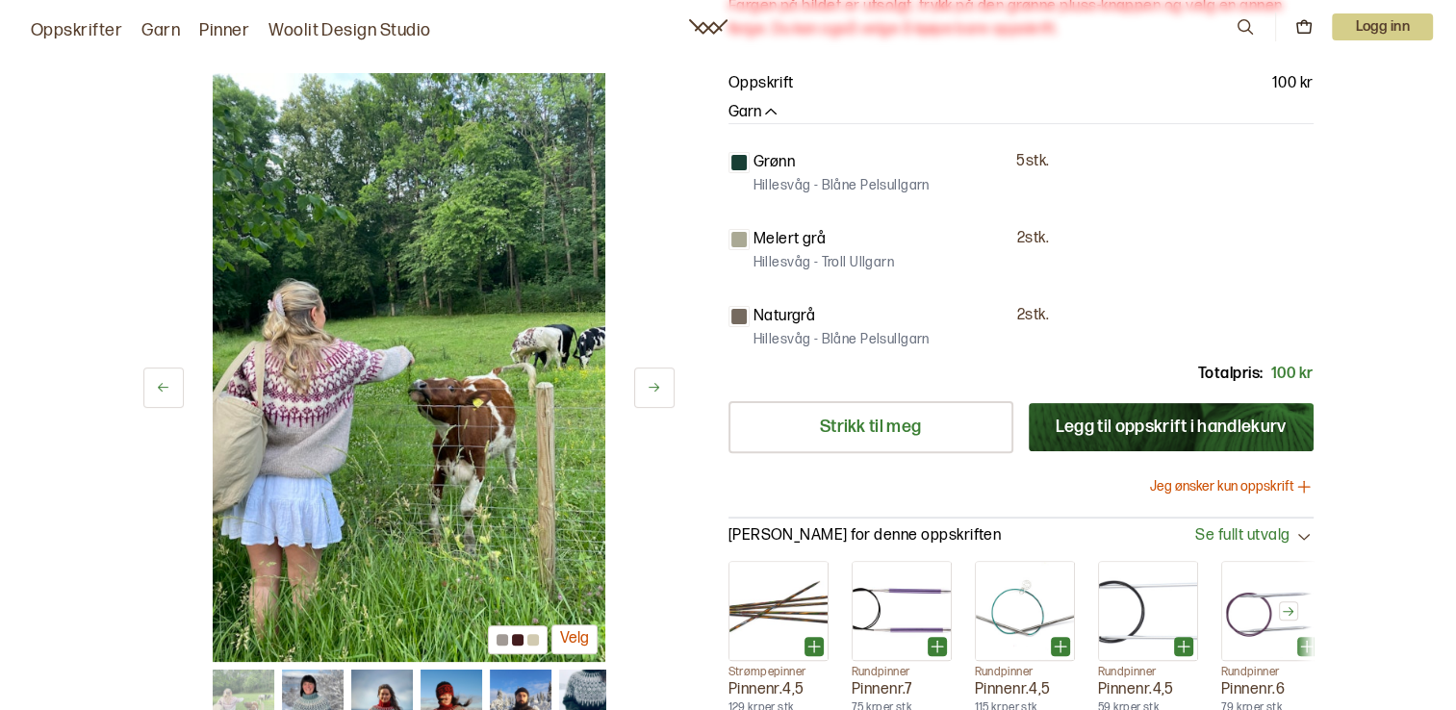
click at [656, 389] on icon at bounding box center [654, 388] width 14 height 14
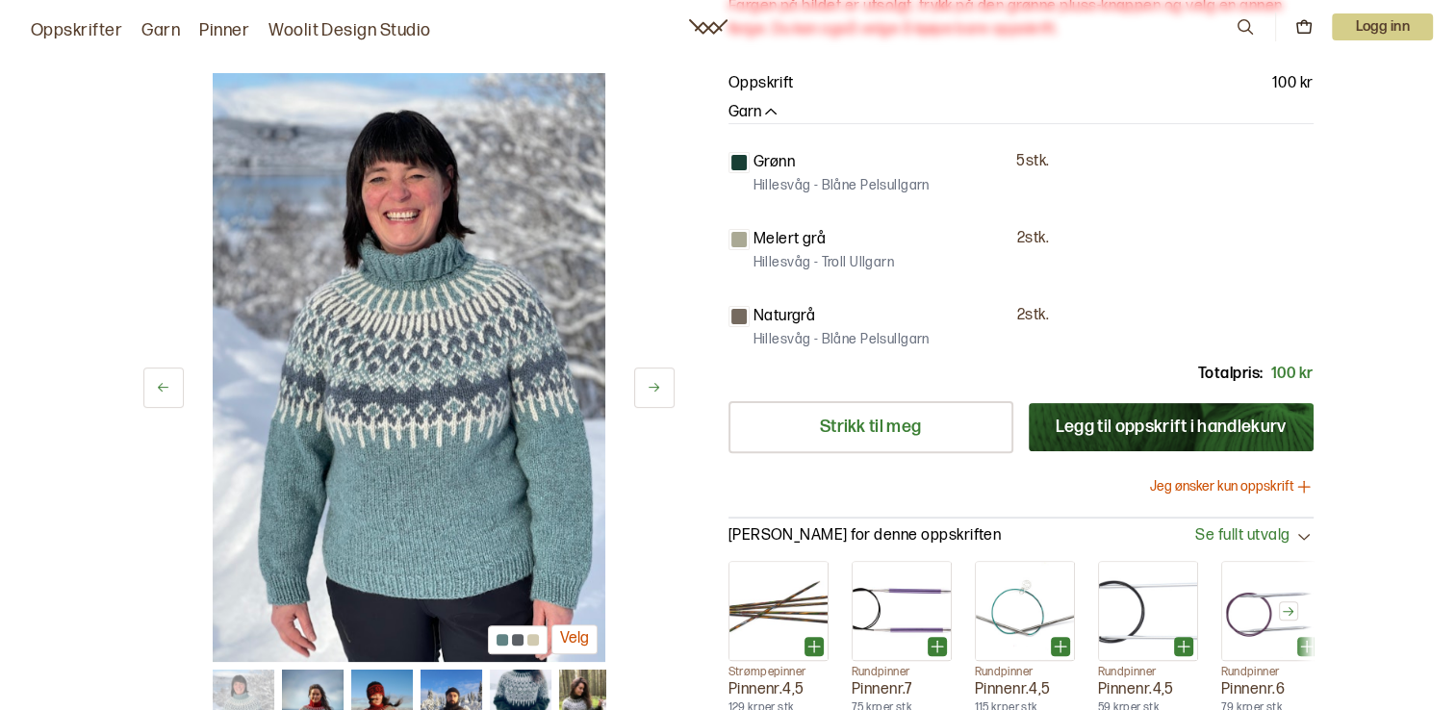
click at [655, 389] on icon at bounding box center [654, 388] width 14 height 14
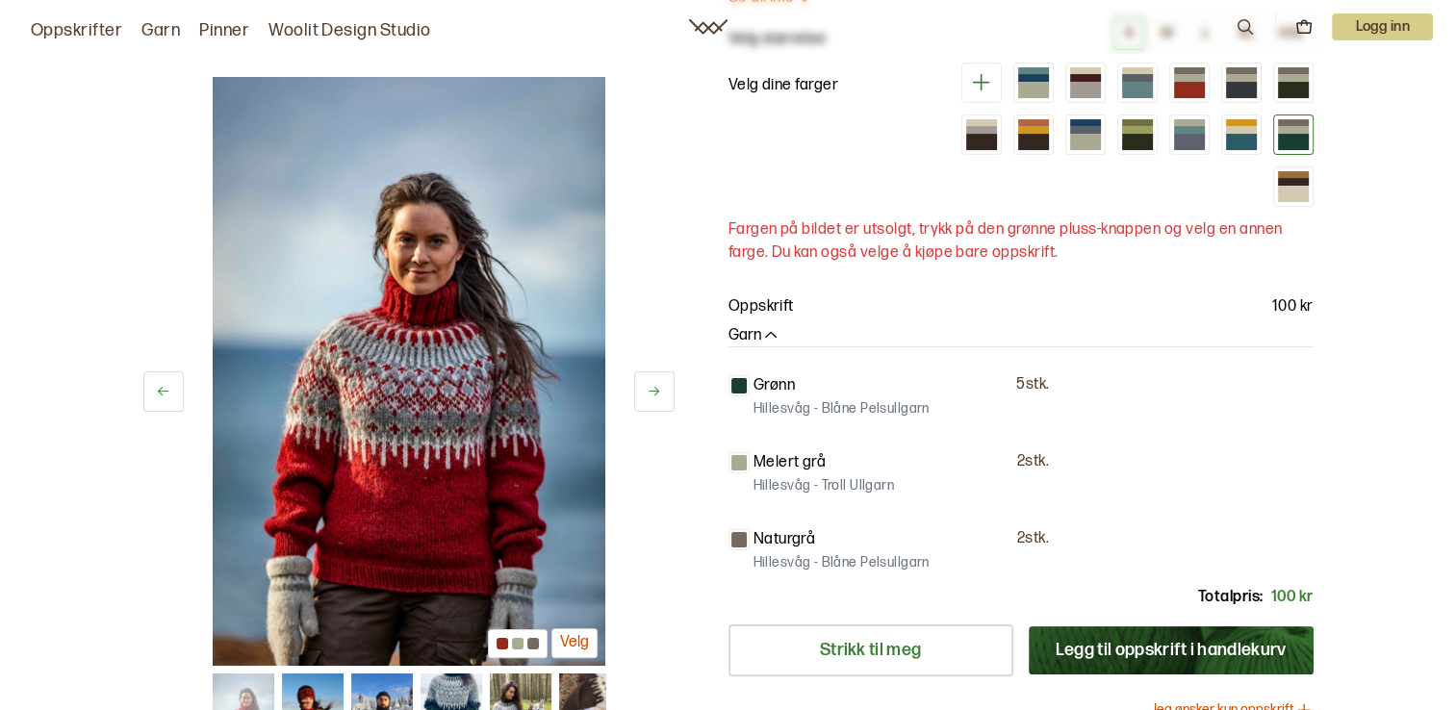
scroll to position [193, 0]
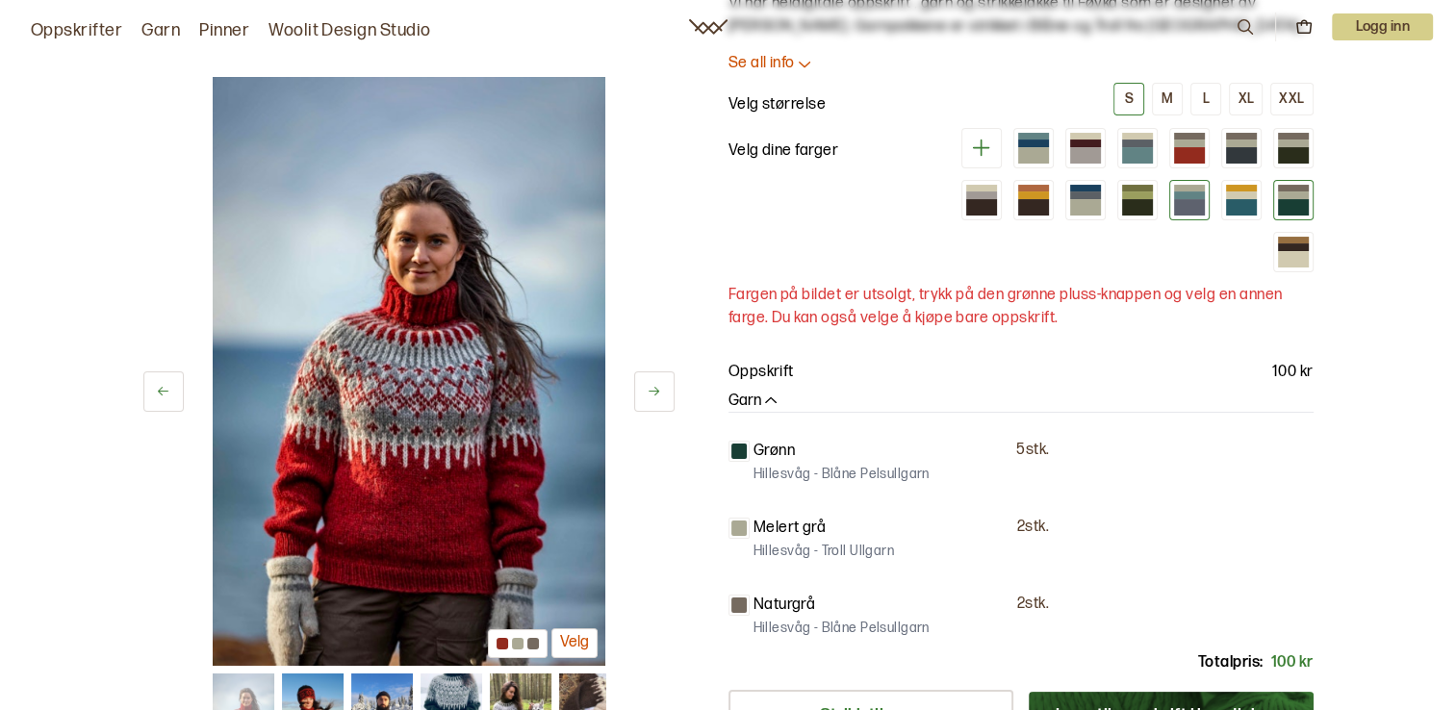
click at [1190, 202] on div at bounding box center [1189, 207] width 31 height 16
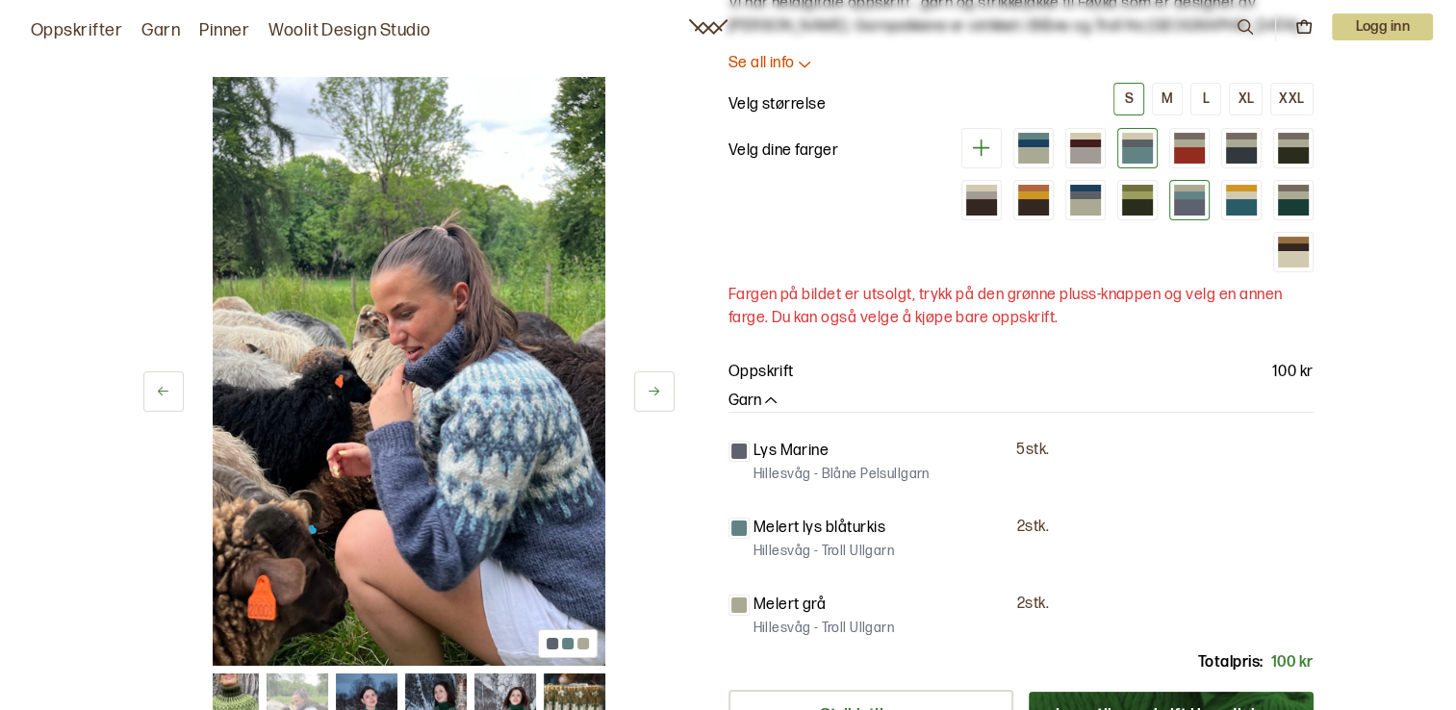
click at [1142, 156] on div at bounding box center [1137, 155] width 31 height 16
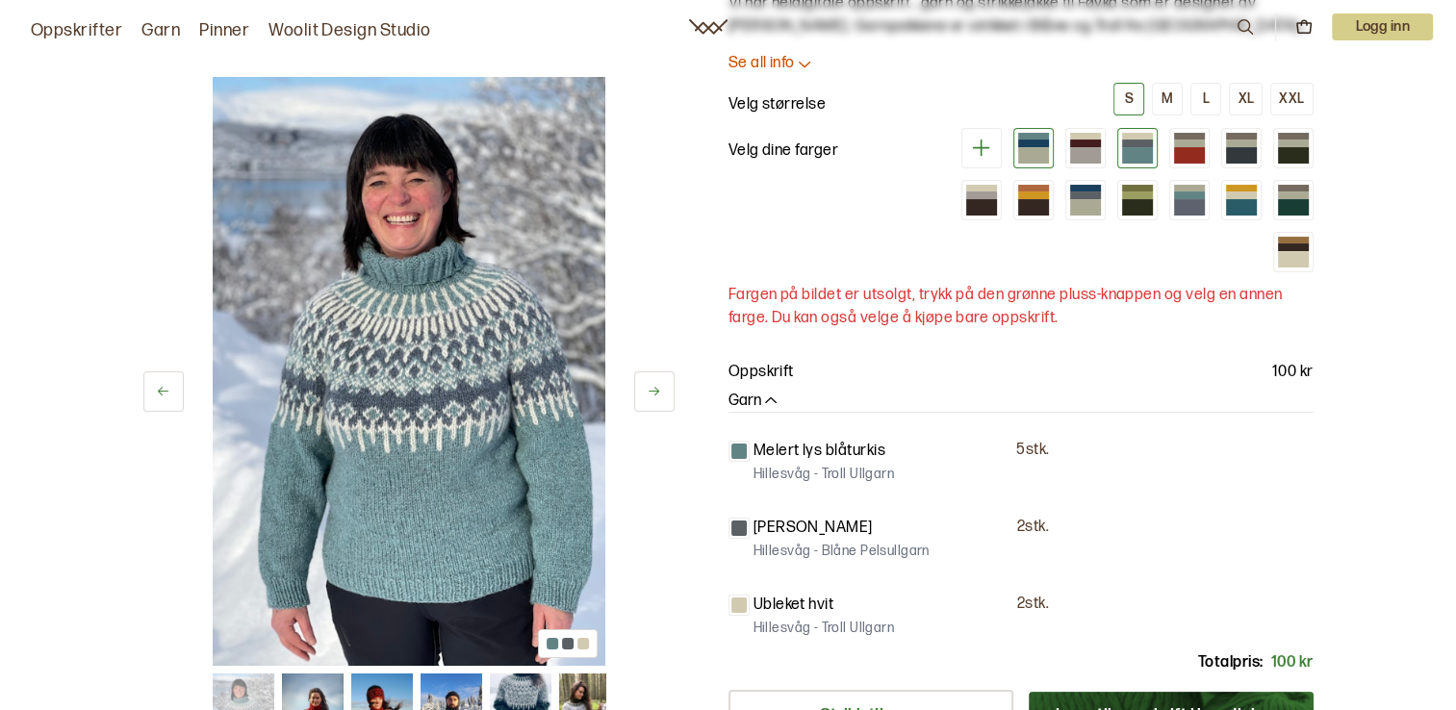
click at [1043, 144] on div at bounding box center [1033, 143] width 31 height 7
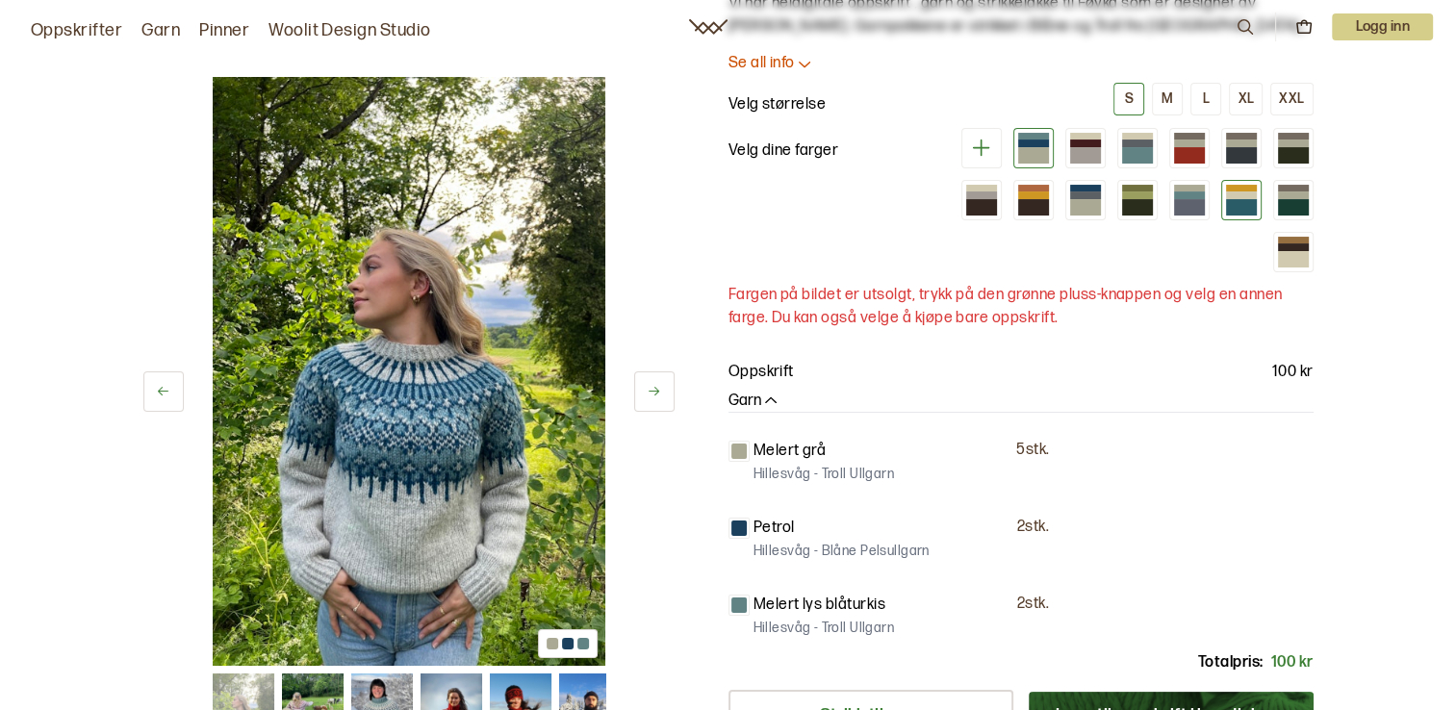
click at [1244, 202] on div at bounding box center [1241, 207] width 31 height 16
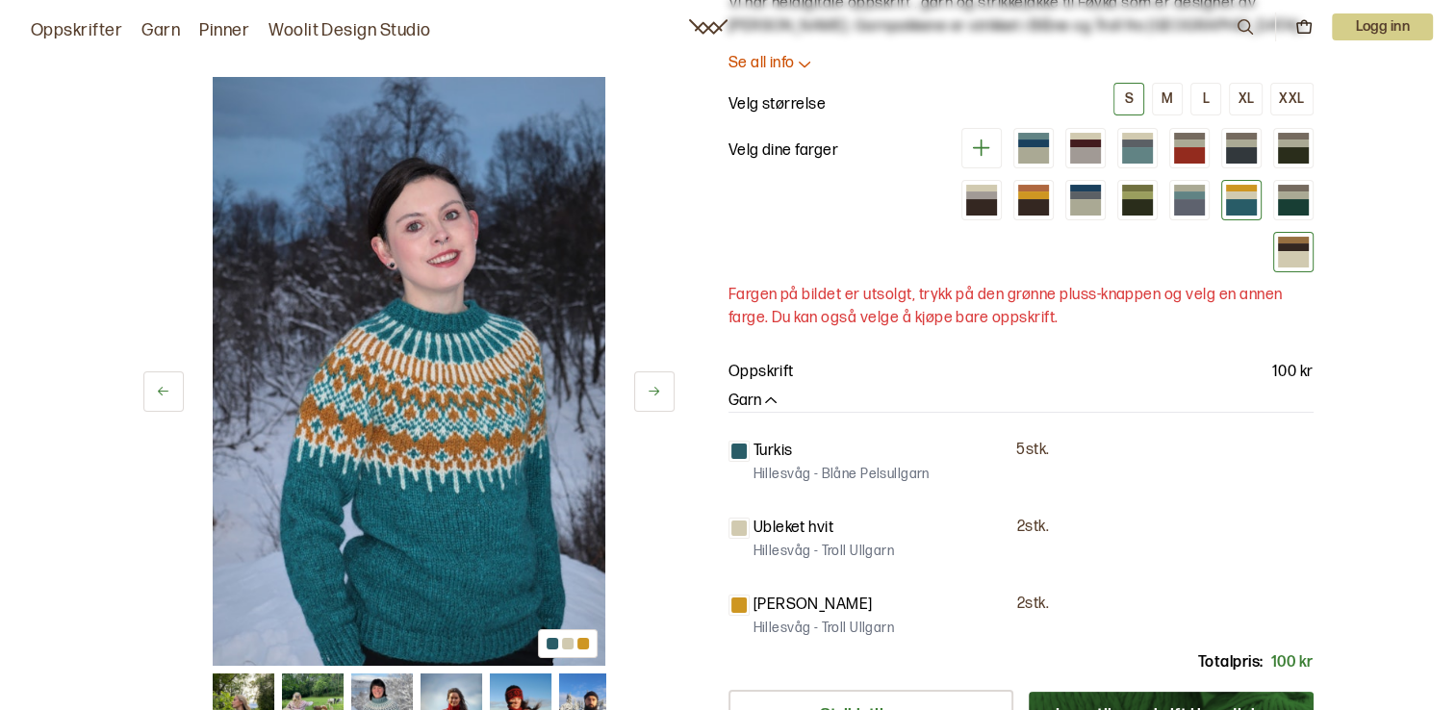
click at [1292, 251] on div at bounding box center [1293, 259] width 31 height 16
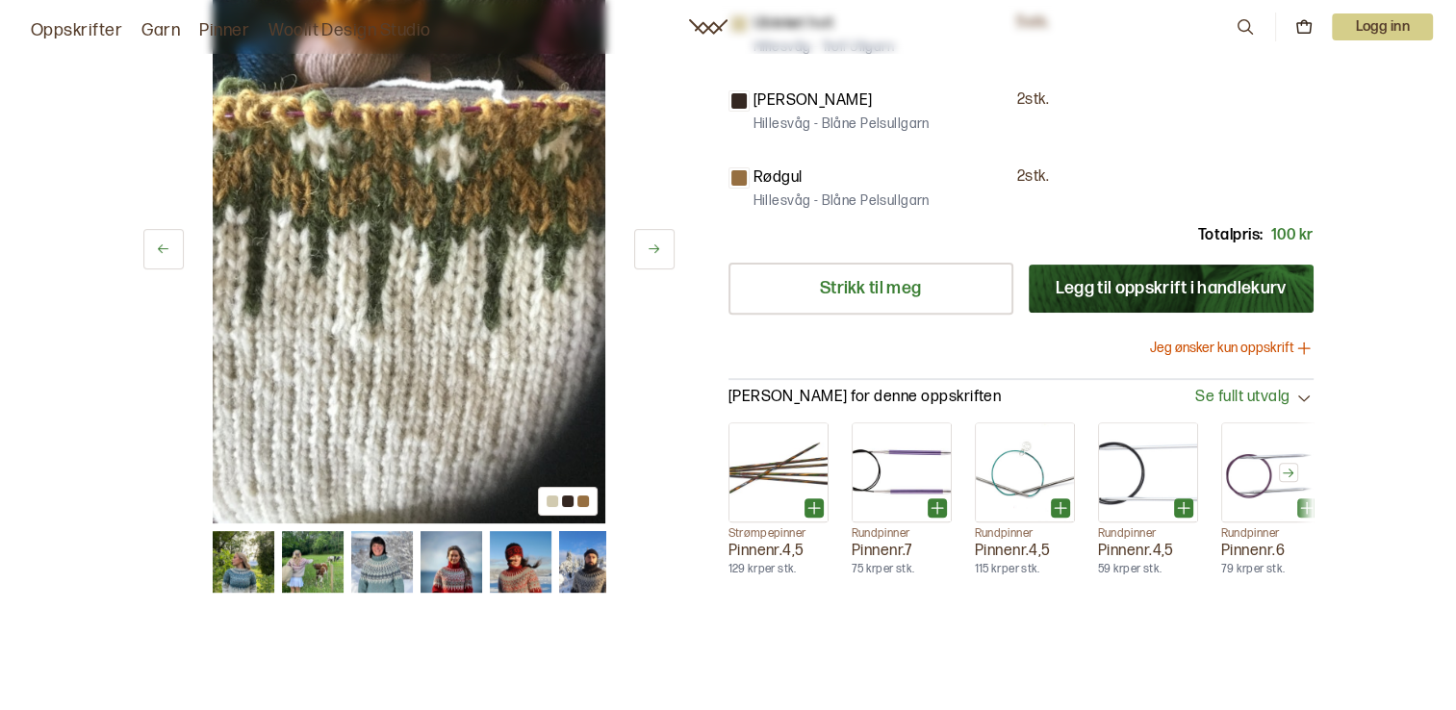
scroll to position [770, 0]
